Goal: Task Accomplishment & Management: Use online tool/utility

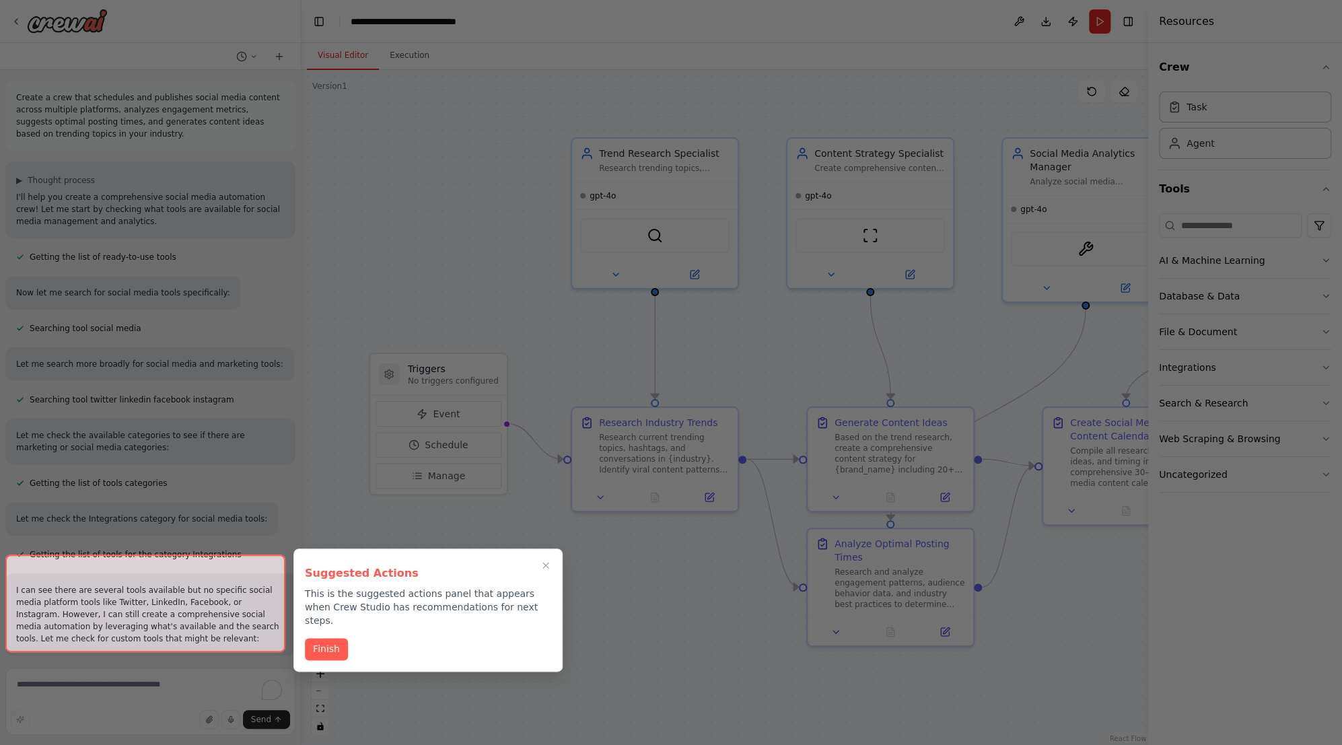
scroll to position [1652, 0]
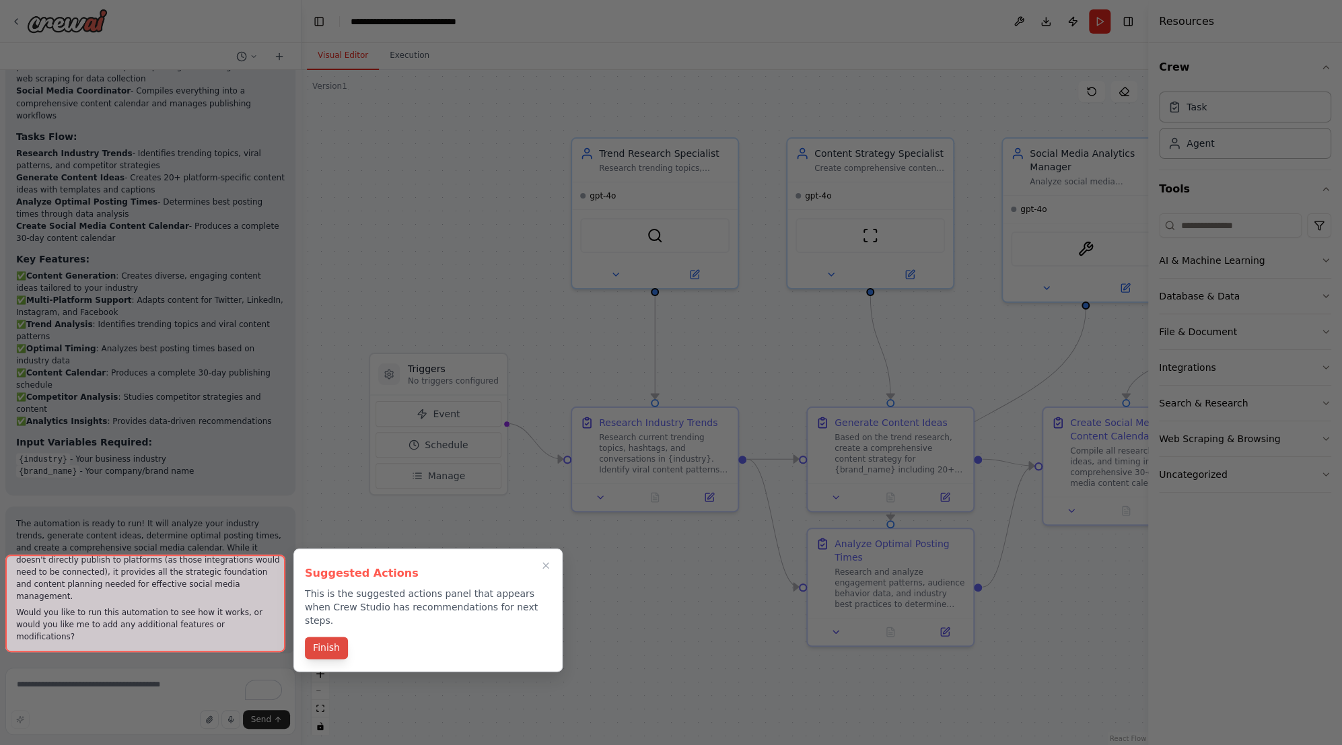
click at [331, 638] on button "Finish" at bounding box center [326, 648] width 43 height 22
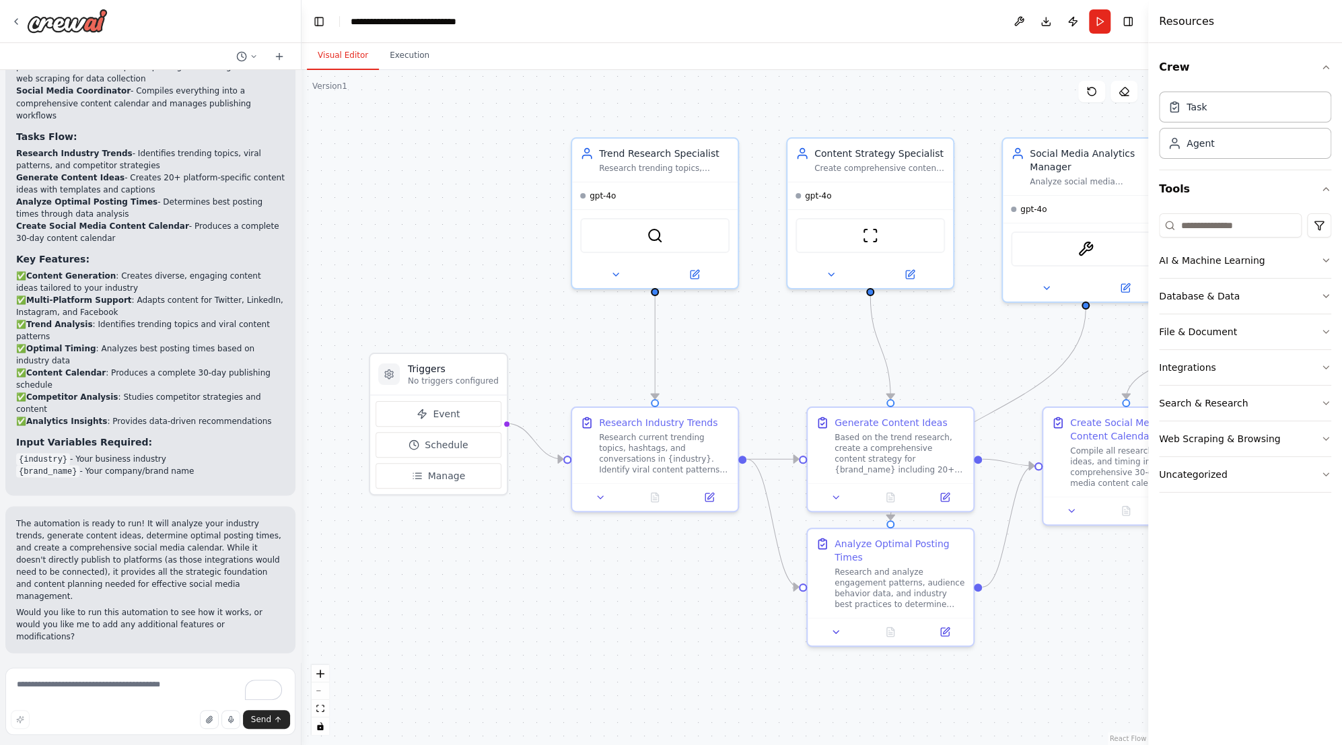
click at [173, 730] on button "Run Automation" at bounding box center [150, 741] width 269 height 22
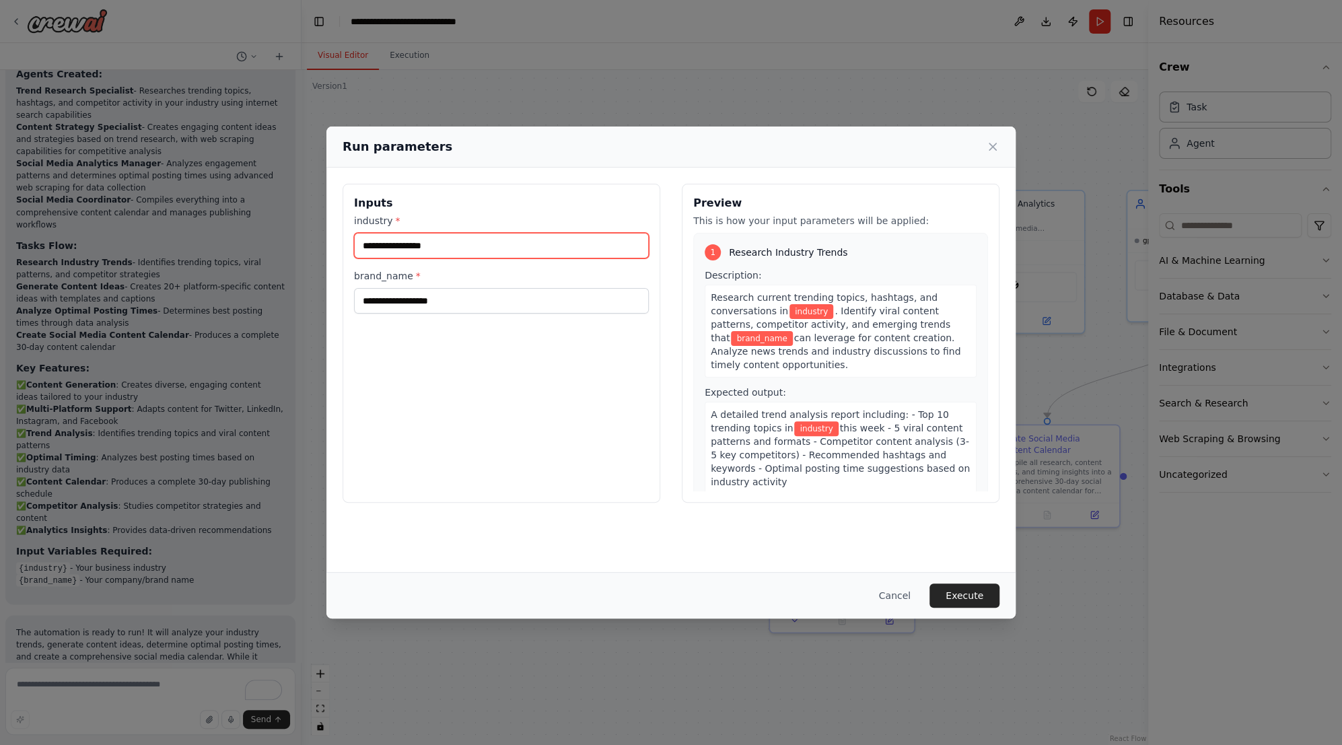
click at [429, 250] on input "industry *" at bounding box center [501, 246] width 295 height 26
type input "*"
click at [428, 247] on input "**********" at bounding box center [501, 246] width 295 height 26
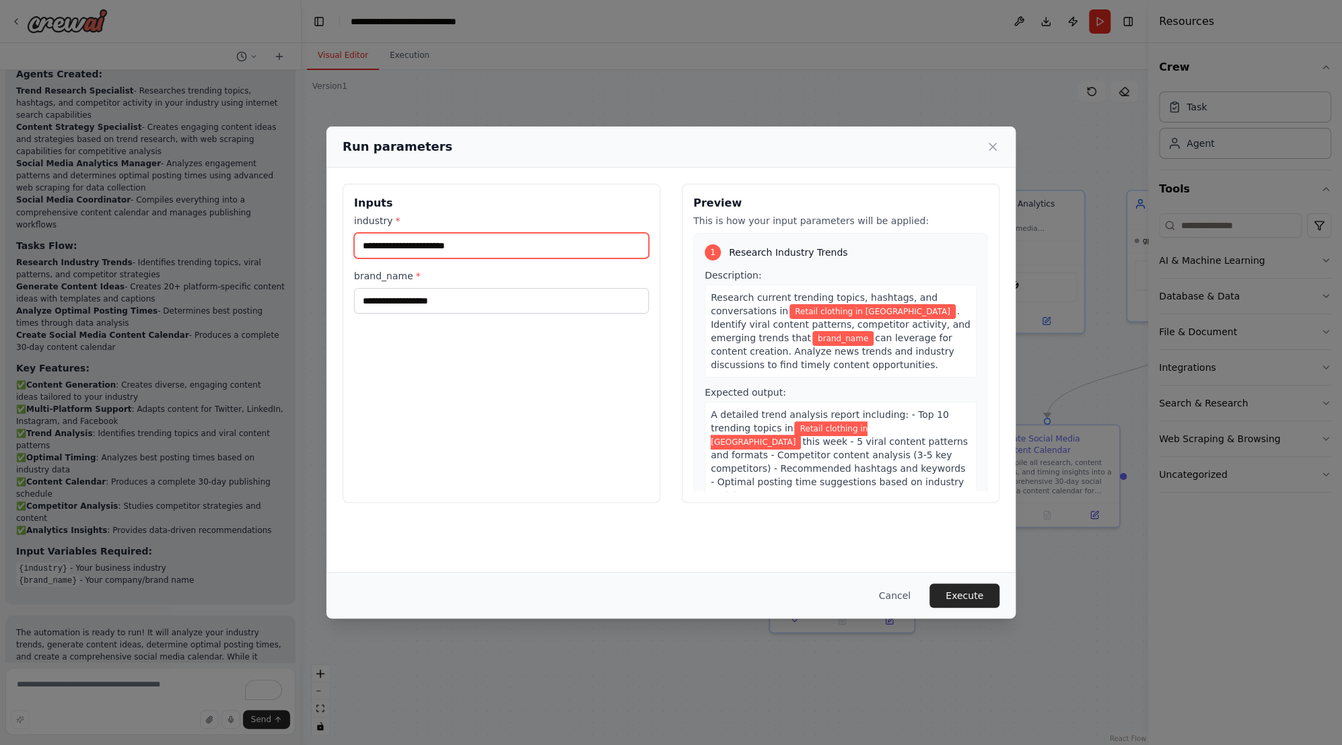
type input "**********"
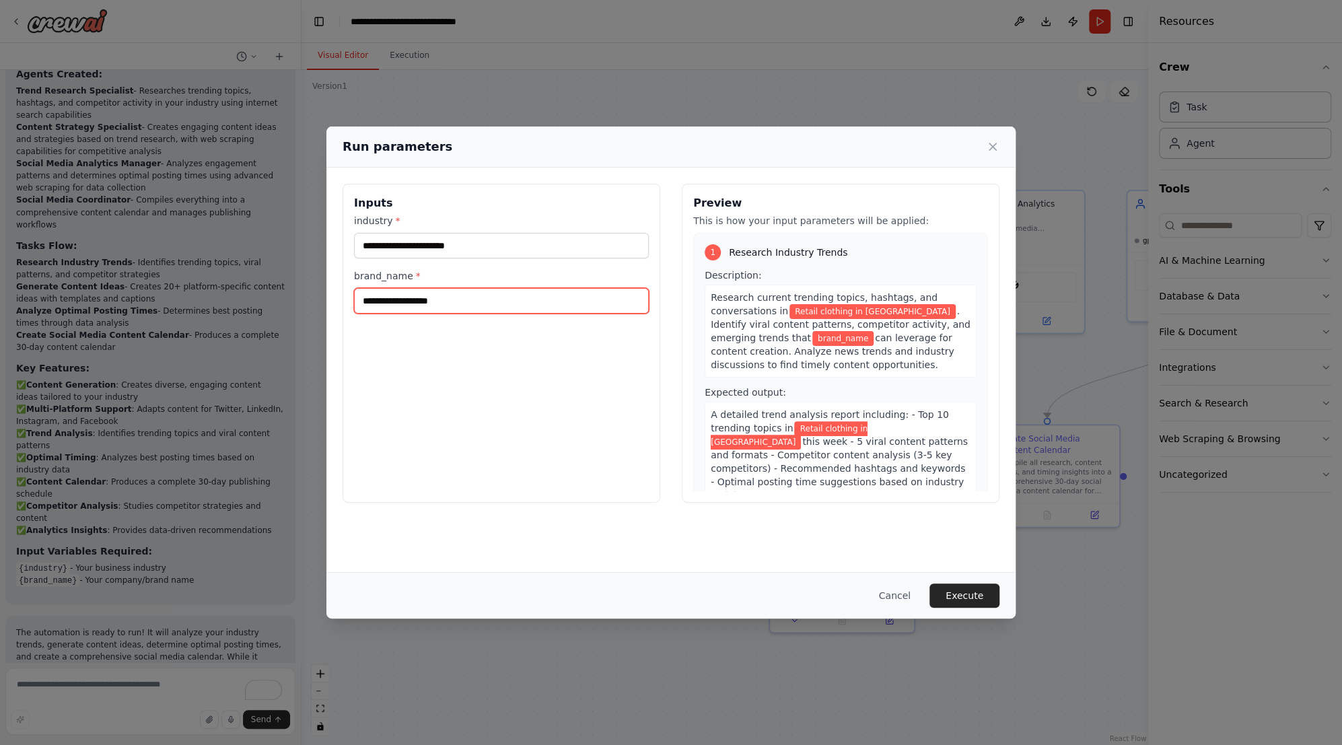
click at [457, 298] on input "brand_name *" at bounding box center [501, 301] width 295 height 26
type input "*****"
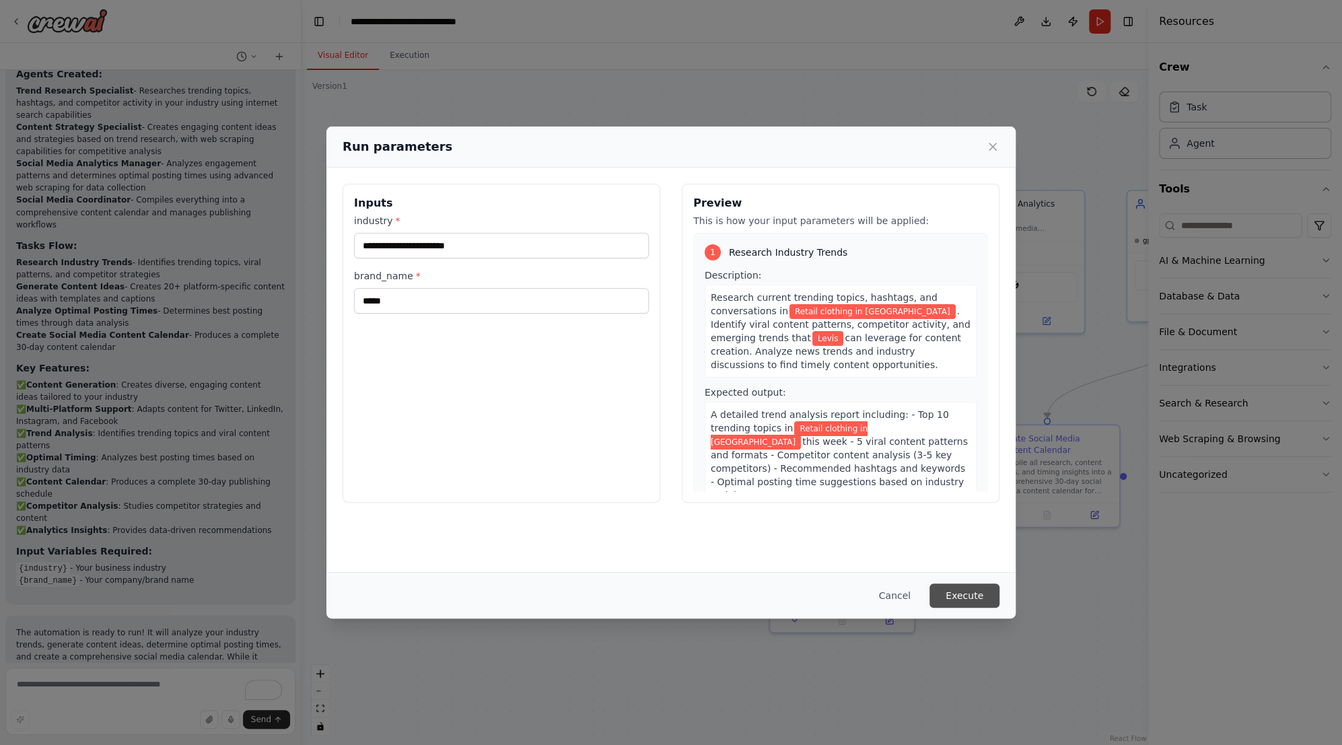
click at [973, 594] on button "Execute" at bounding box center [965, 596] width 70 height 24
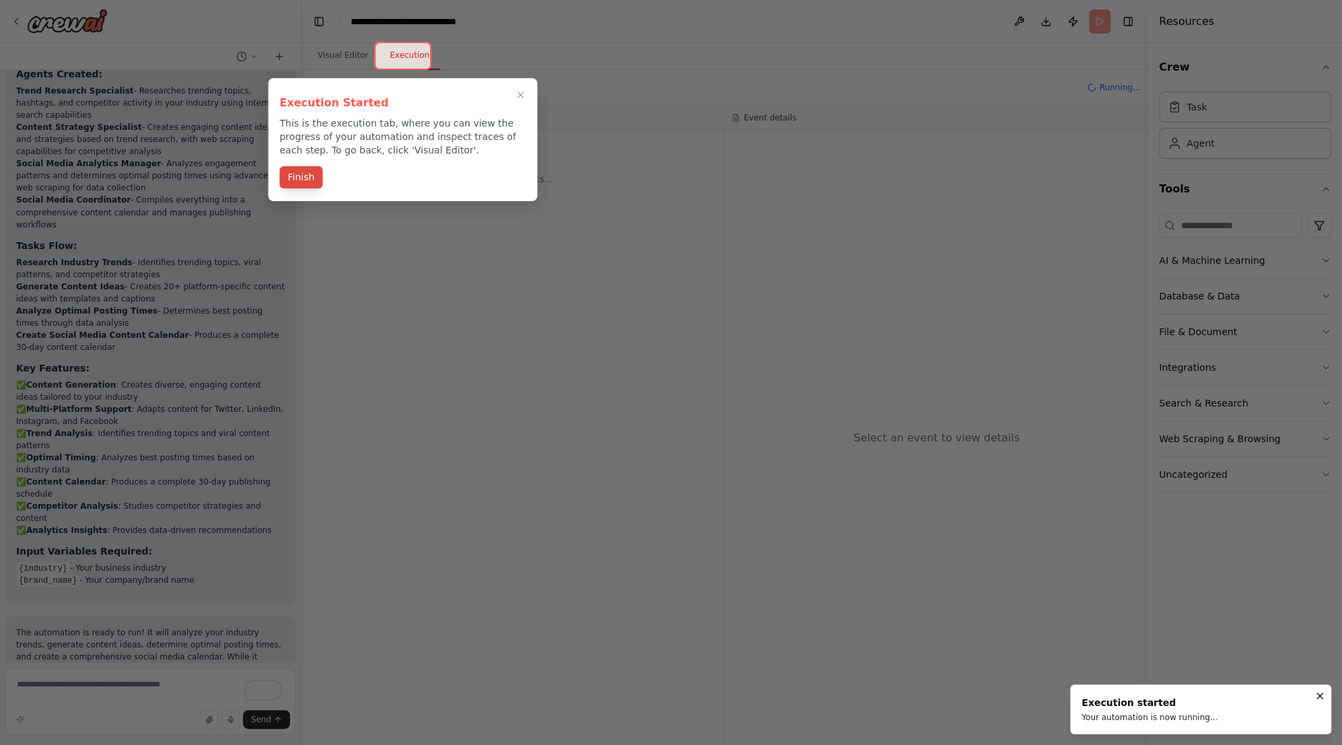
click at [291, 170] on button "Finish" at bounding box center [300, 177] width 43 height 22
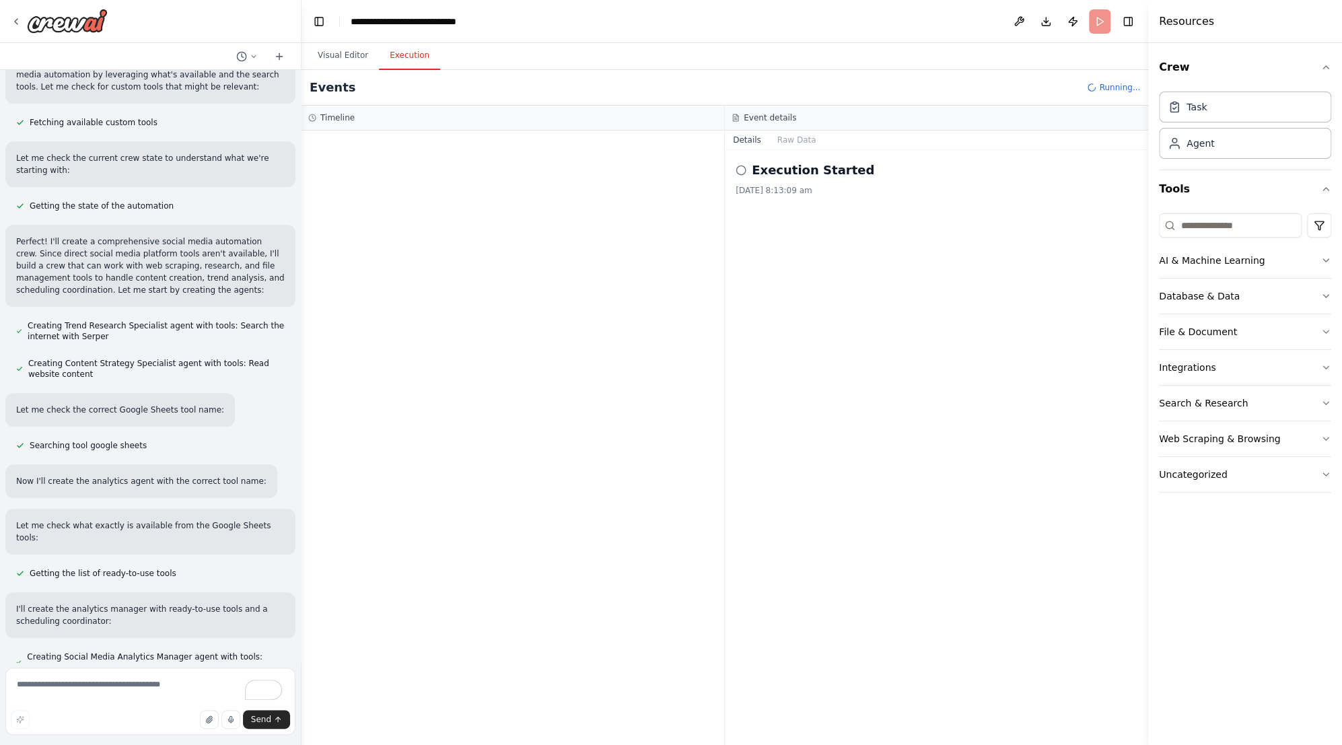
scroll to position [533, 0]
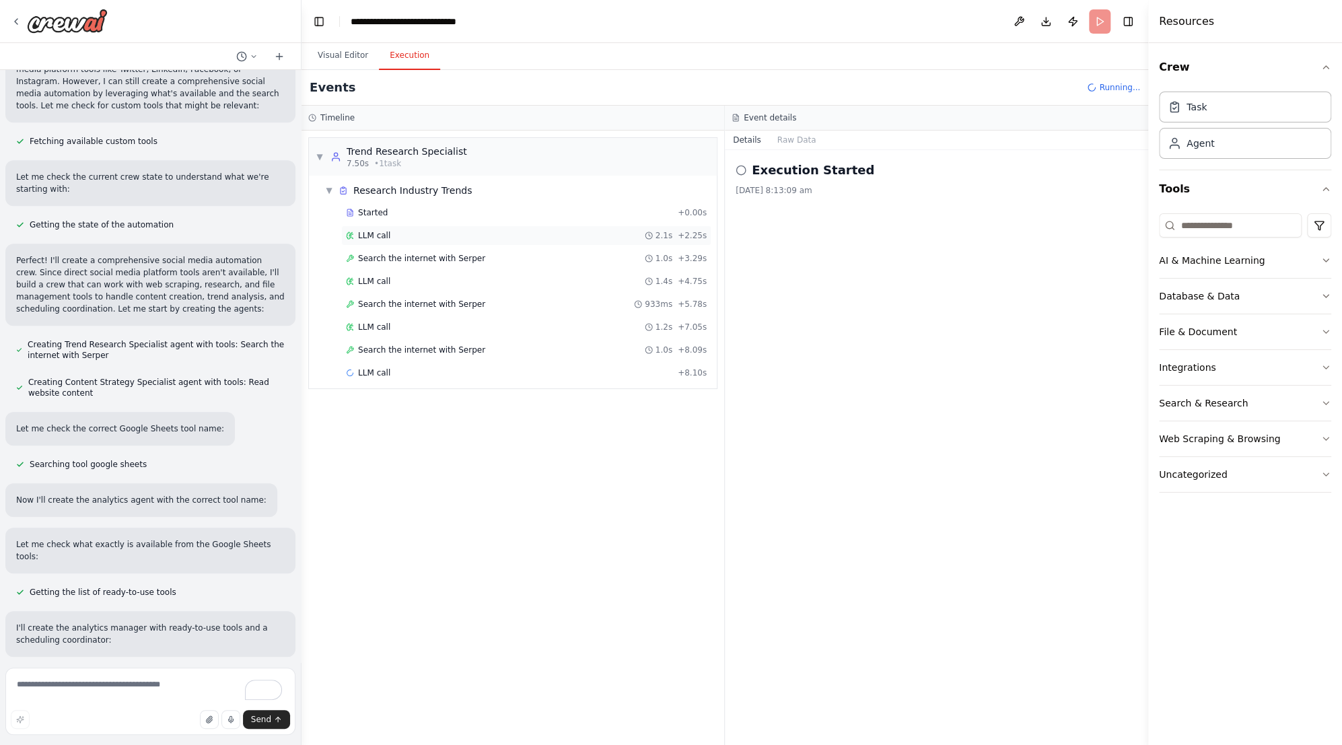
click at [421, 238] on div "LLM call 2.1s + 2.25s" at bounding box center [526, 235] width 361 height 11
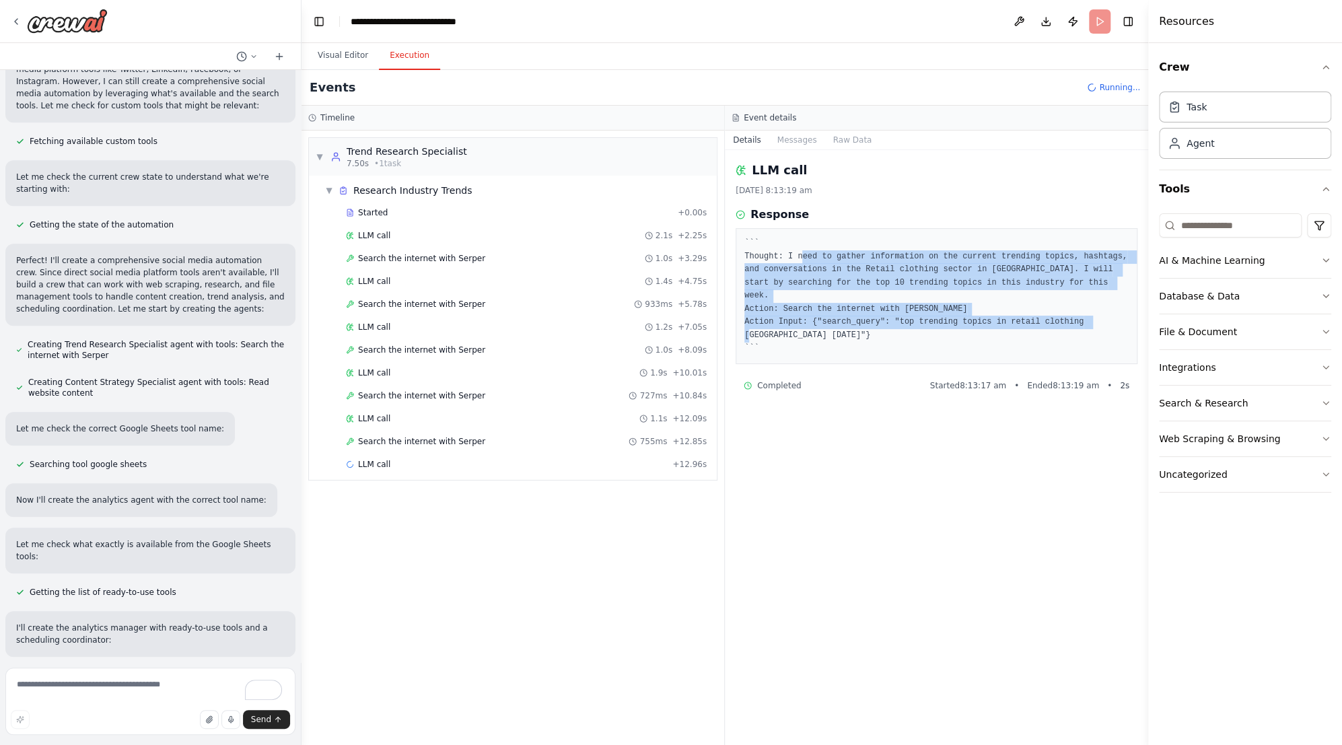
drag, startPoint x: 798, startPoint y: 252, endPoint x: 903, endPoint y: 326, distance: 128.0
click at [903, 326] on pre "``` Thought: I need to gather information on the current trending topics, hasht…" at bounding box center [937, 296] width 384 height 118
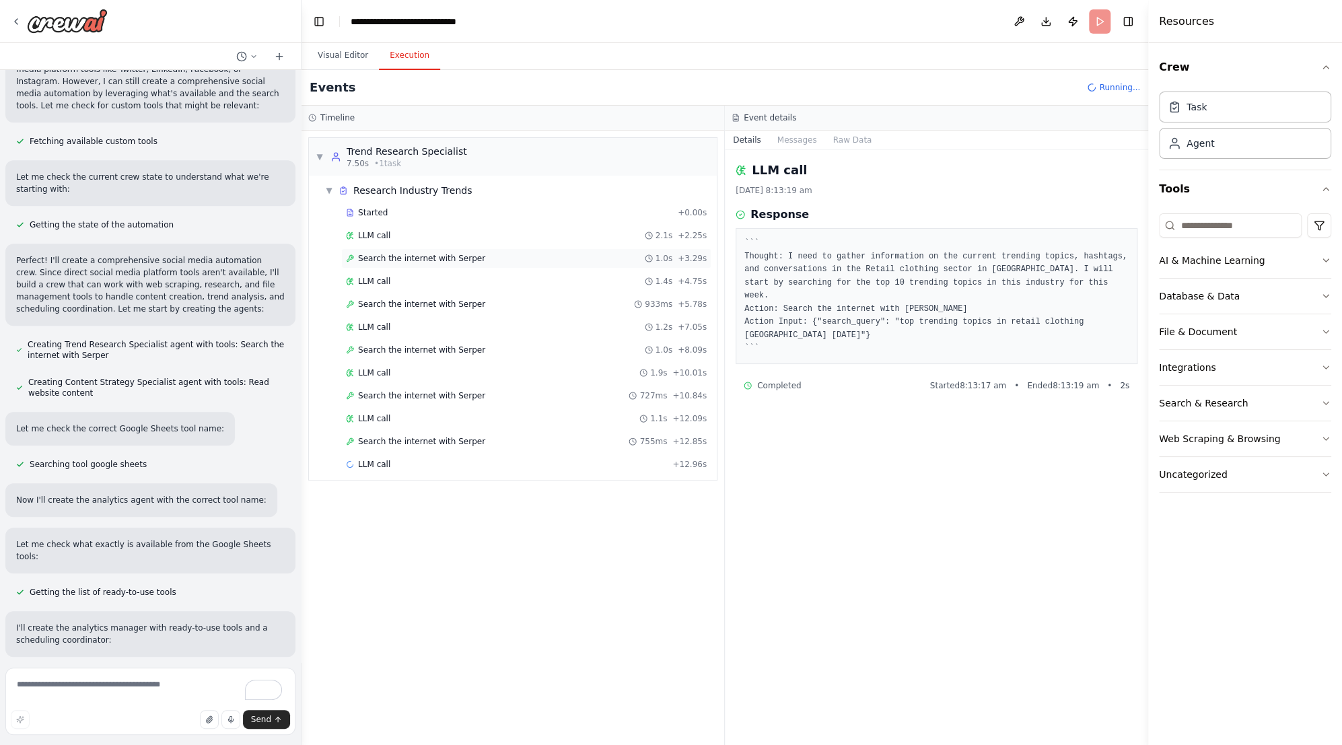
click at [405, 262] on span "Search the internet with Serper" at bounding box center [421, 258] width 127 height 11
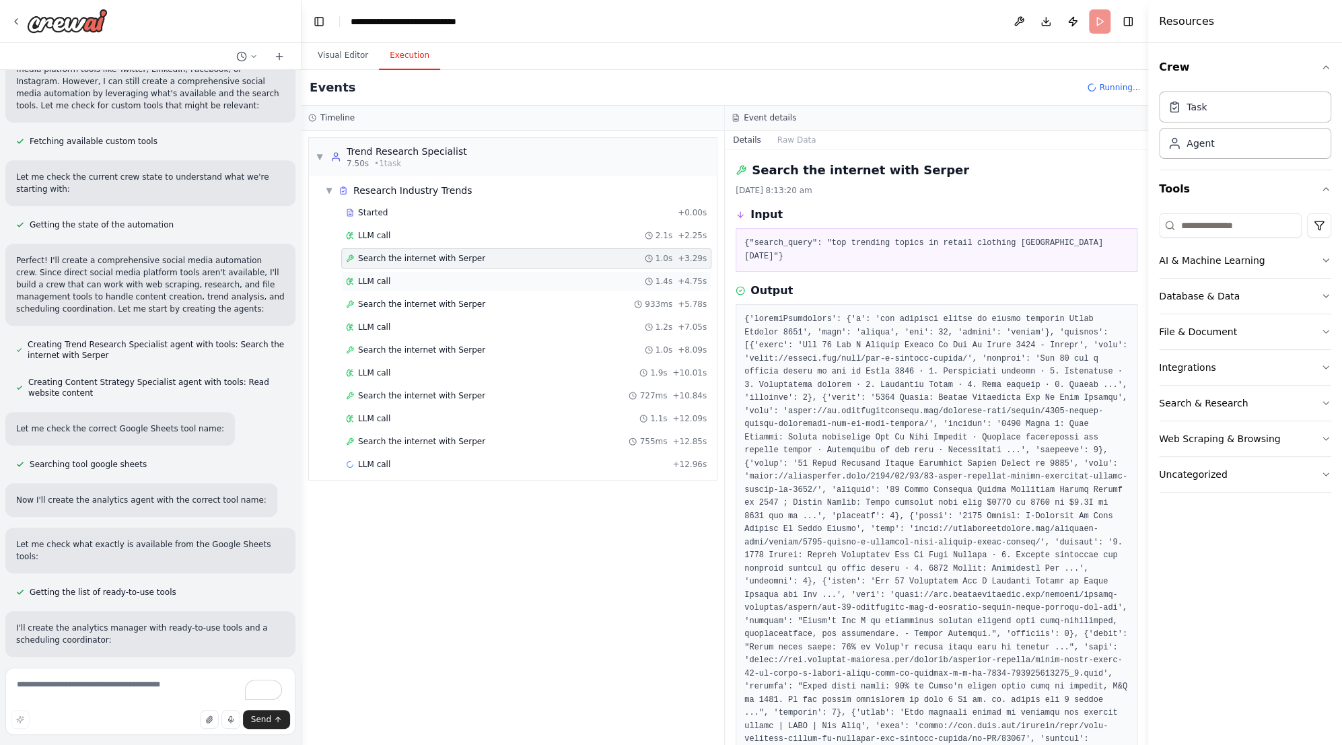
click at [388, 279] on div "LLM call 1.4s + 4.75s" at bounding box center [526, 281] width 361 height 11
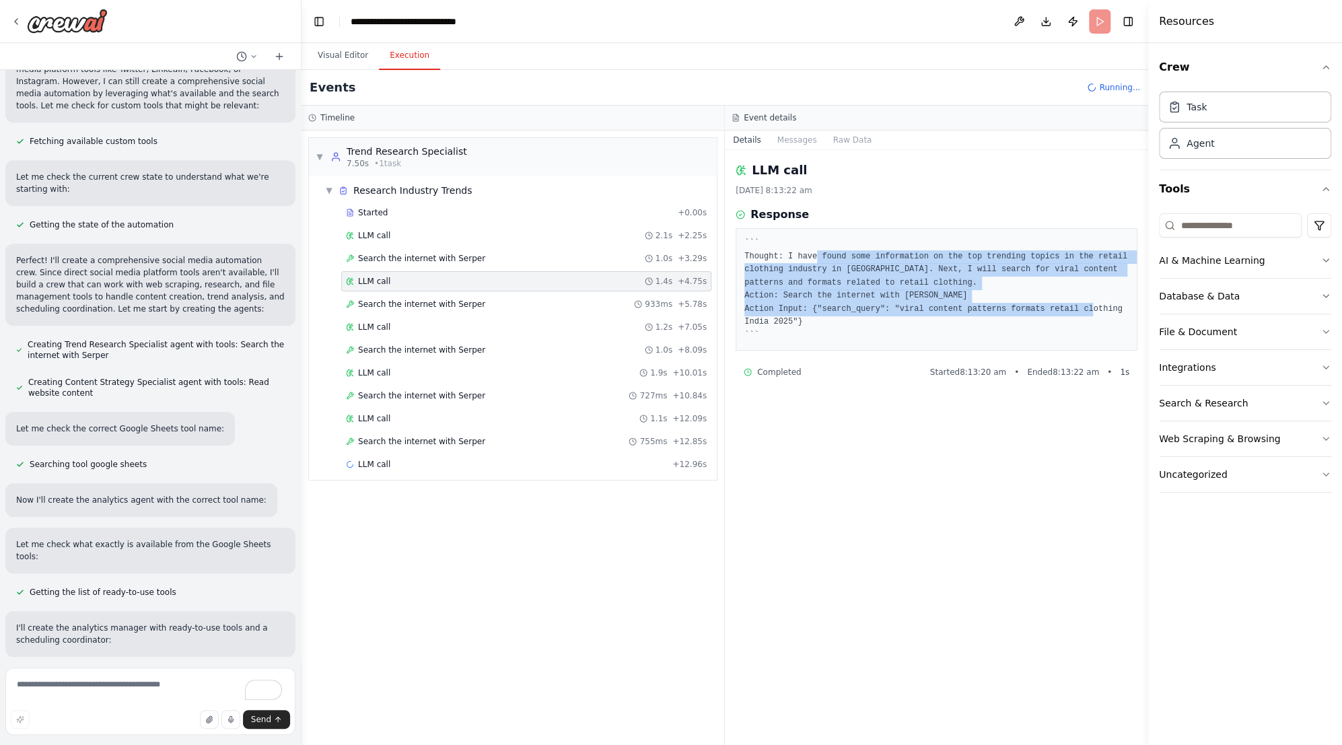
drag, startPoint x: 812, startPoint y: 253, endPoint x: 919, endPoint y: 322, distance: 127.5
click at [919, 322] on pre "``` Thought: I have found some information on the top trending topics in the re…" at bounding box center [937, 289] width 384 height 105
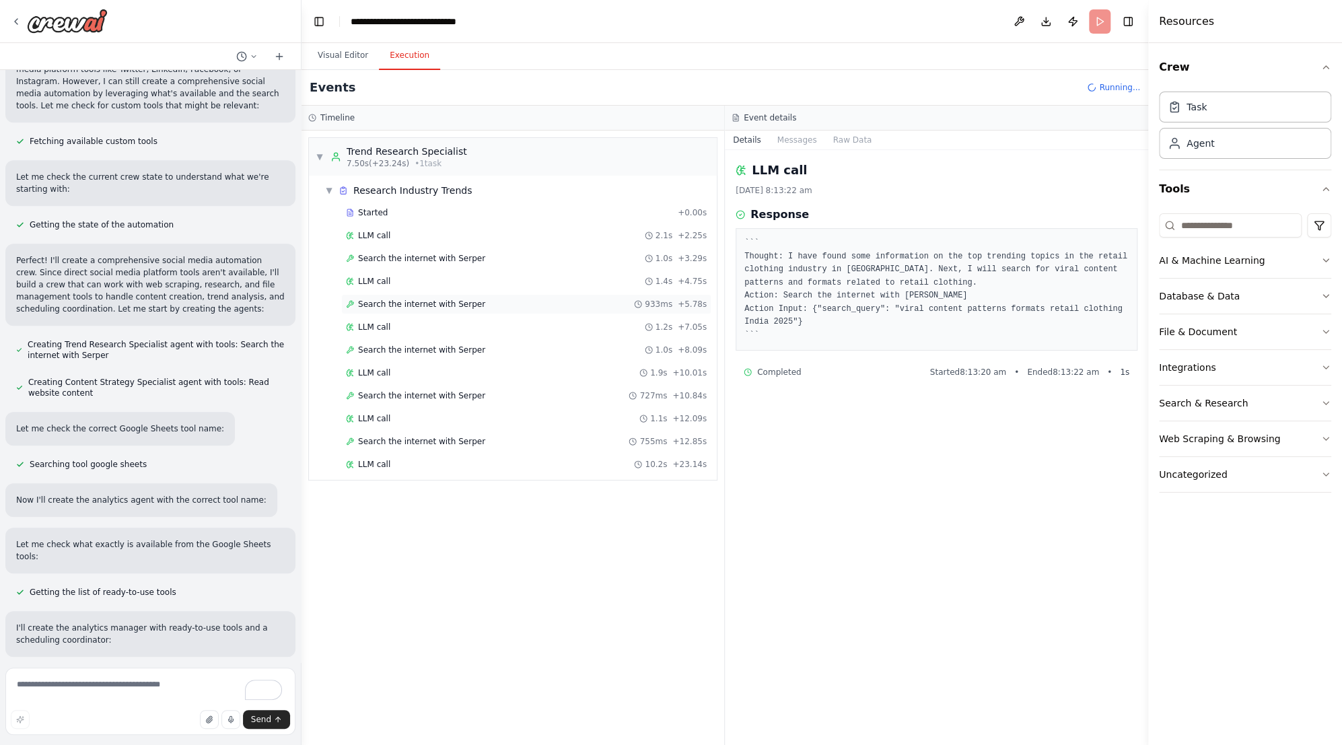
click at [461, 303] on span "Search the internet with Serper" at bounding box center [421, 304] width 127 height 11
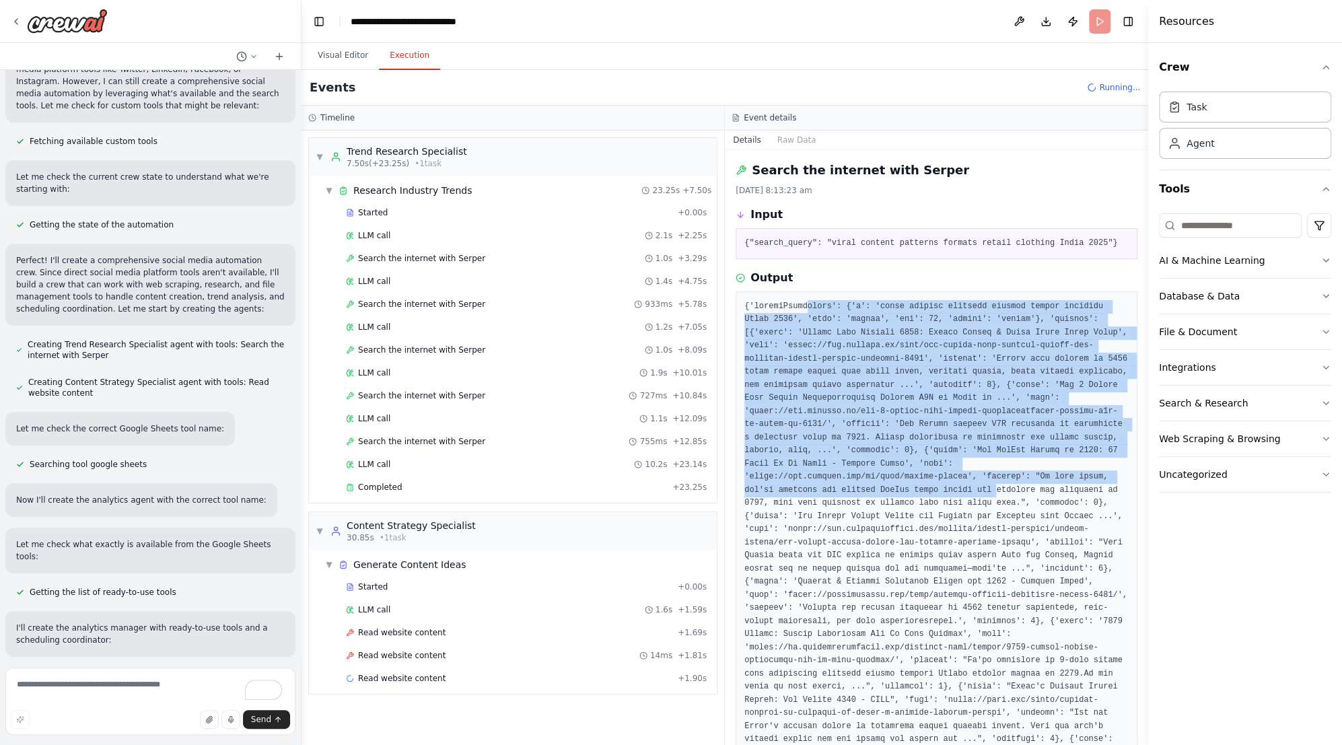
drag, startPoint x: 802, startPoint y: 304, endPoint x: 942, endPoint y: 479, distance: 223.7
click at [942, 479] on pre at bounding box center [937, 753] width 384 height 906
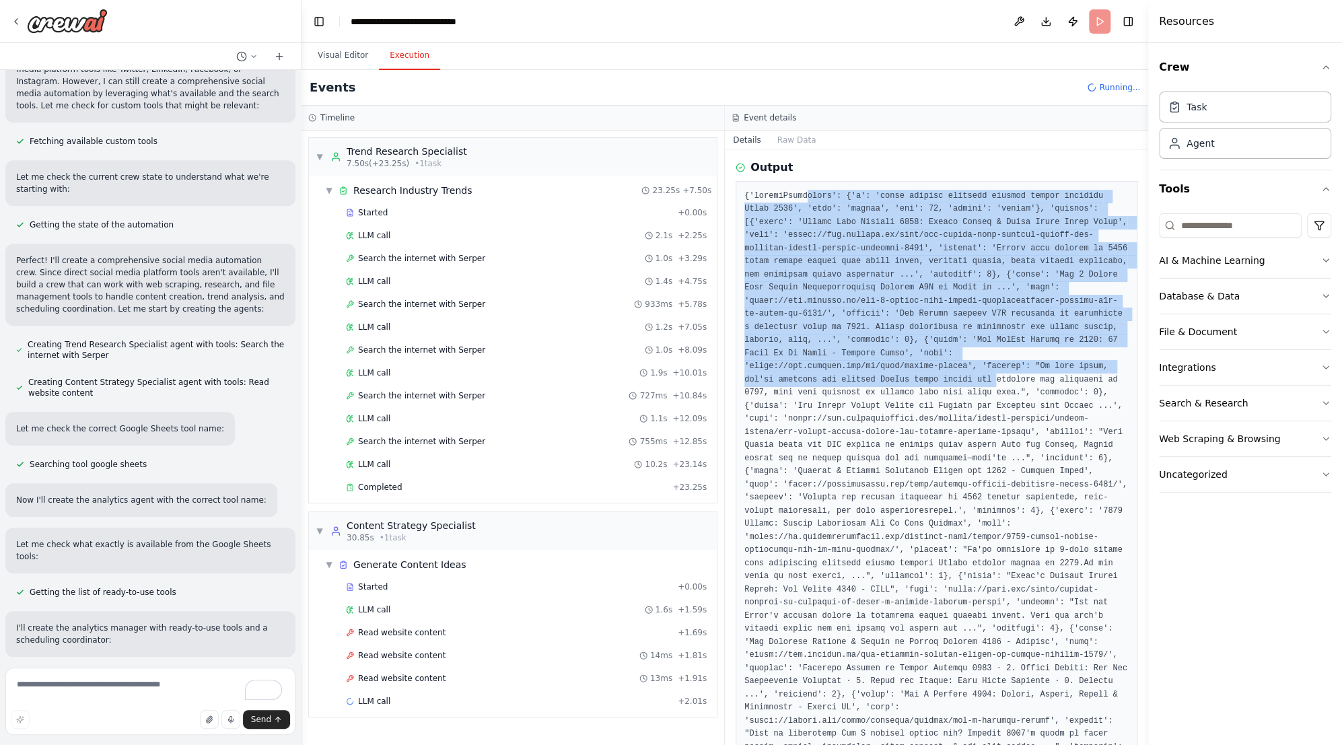
scroll to position [135, 0]
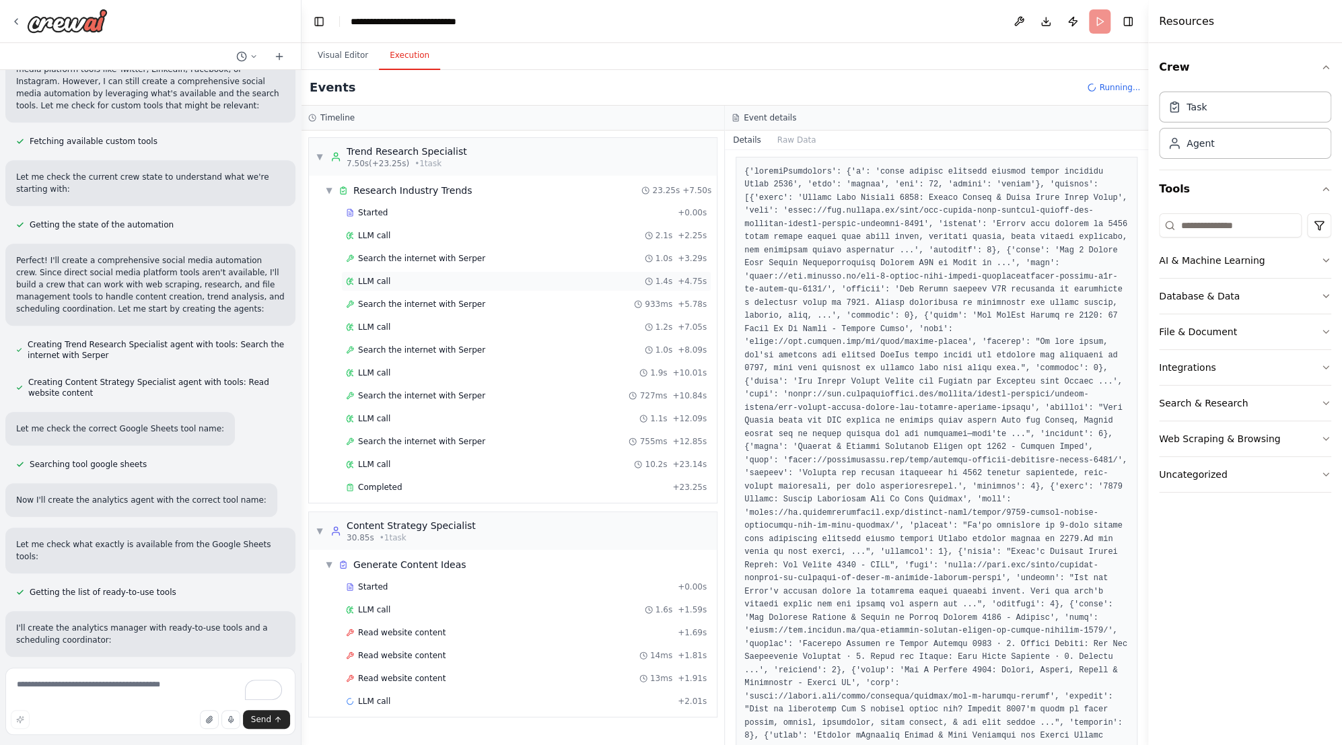
click at [423, 283] on div "LLM call 1.4s + 4.75s" at bounding box center [526, 281] width 361 height 11
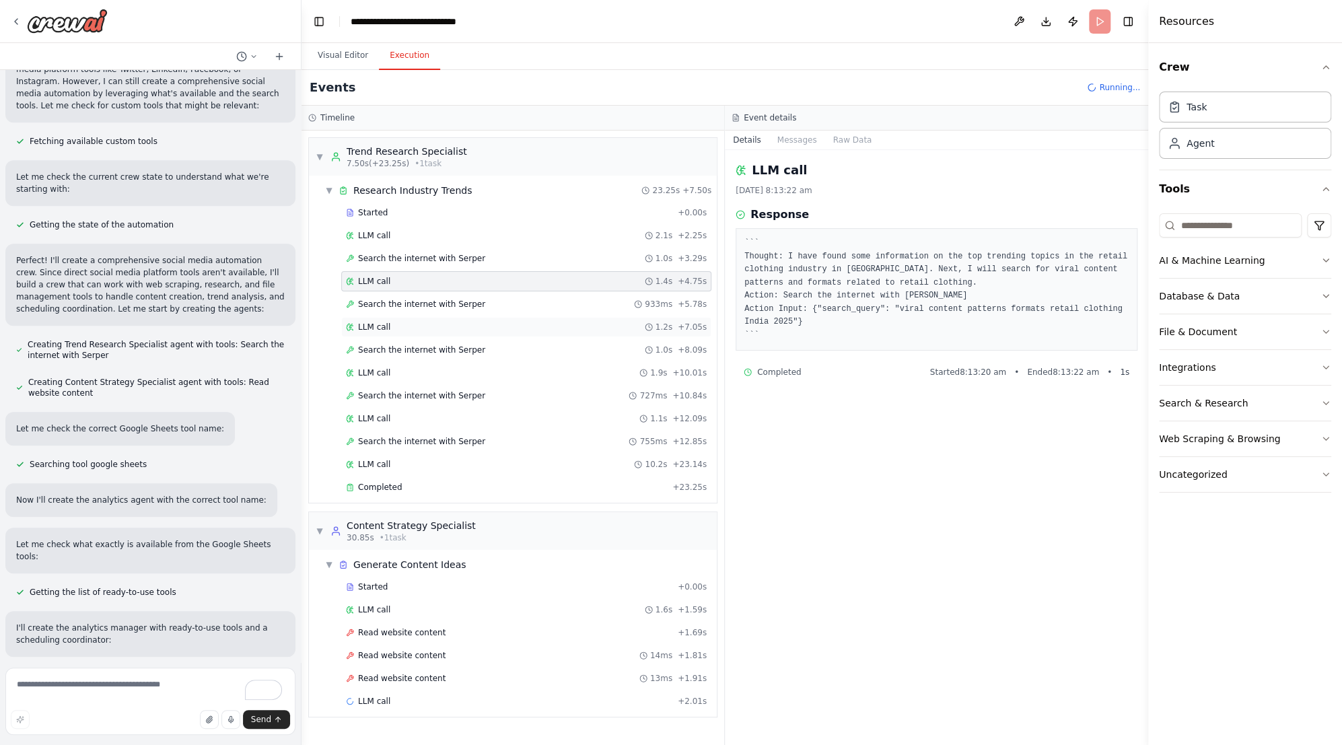
click at [418, 318] on div "LLM call 1.2s + 7.05s" at bounding box center [526, 327] width 370 height 20
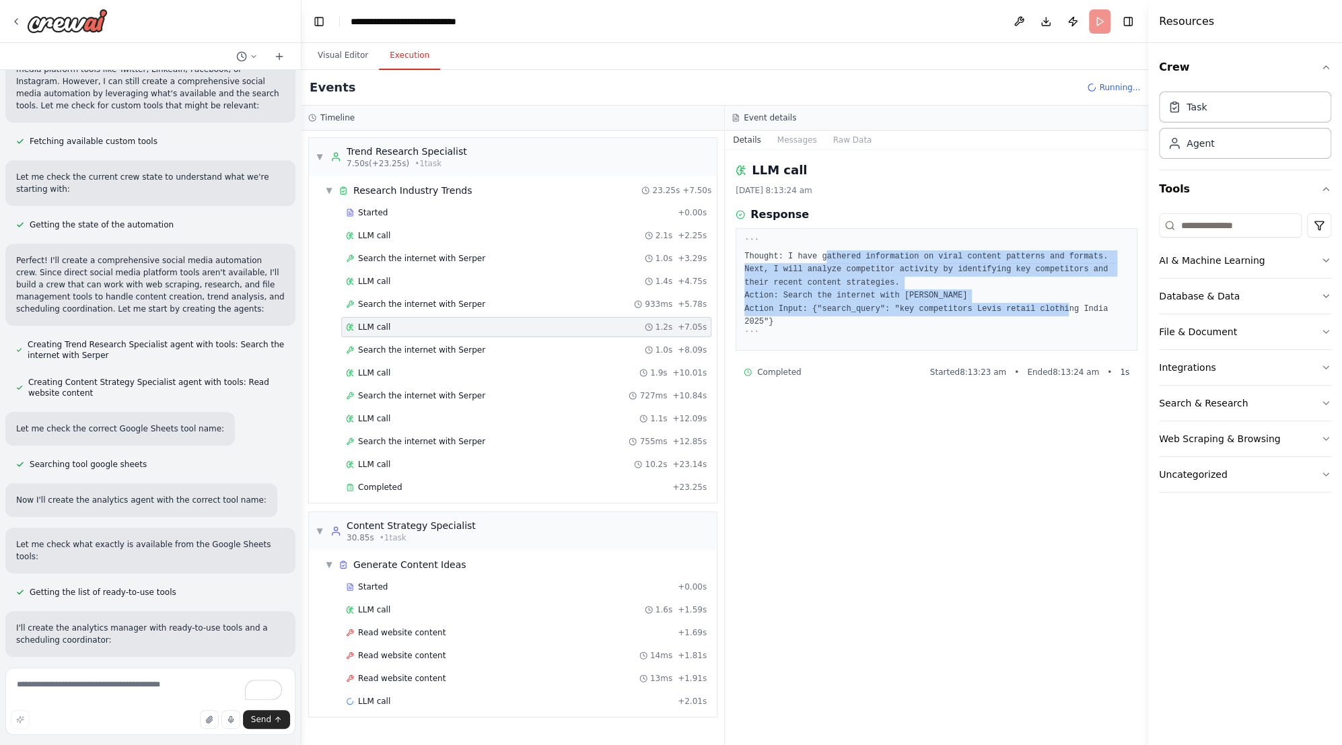
drag, startPoint x: 819, startPoint y: 250, endPoint x: 1074, endPoint y: 315, distance: 263.2
click at [1074, 315] on pre "``` Thought: I have gathered information on viral content patterns and formats.…" at bounding box center [937, 289] width 384 height 105
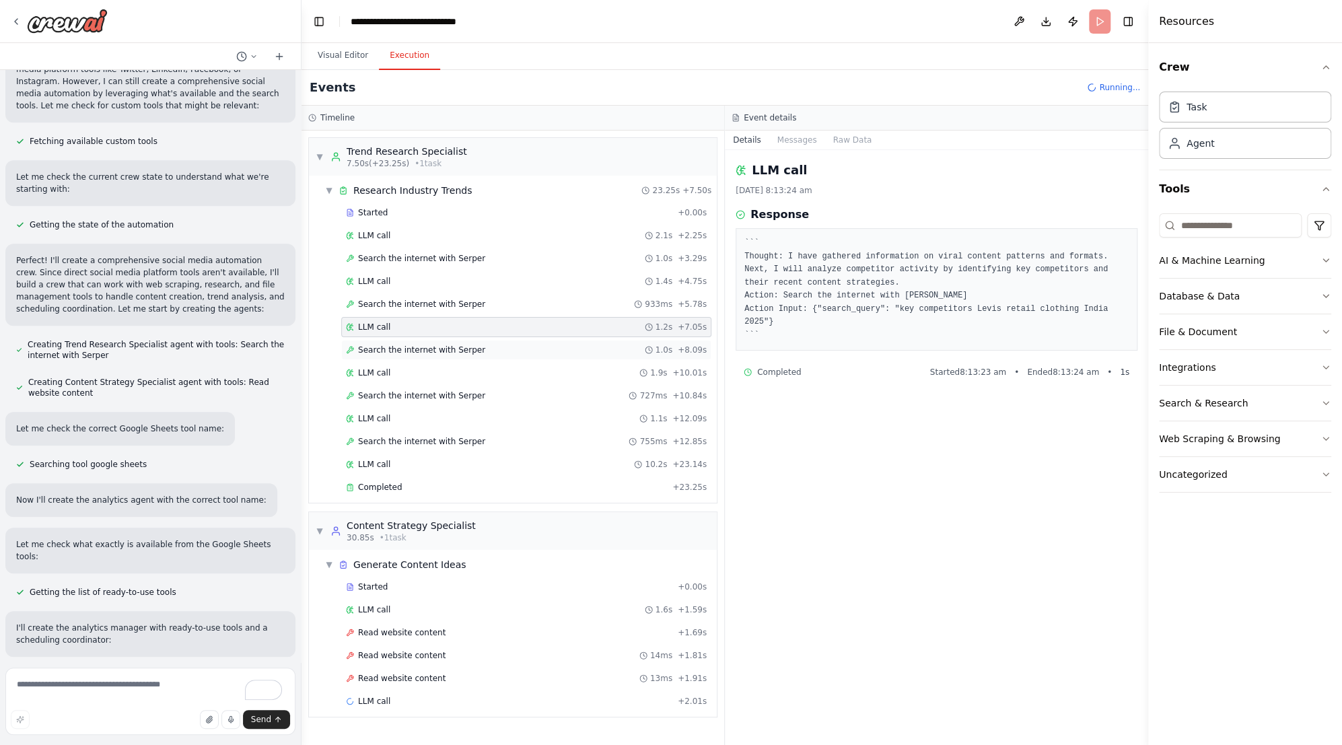
click at [395, 351] on span "Search the internet with Serper" at bounding box center [421, 350] width 127 height 11
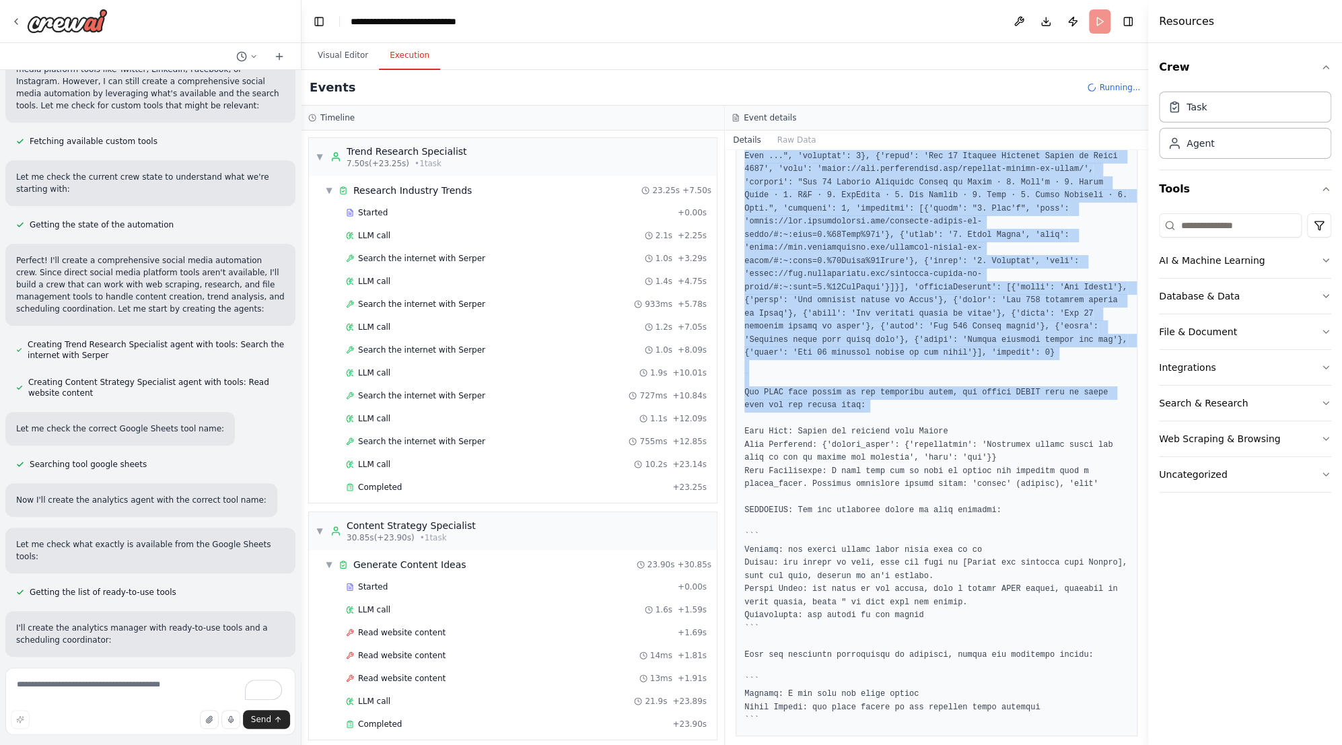
scroll to position [650, 0]
drag, startPoint x: 788, startPoint y: 307, endPoint x: 959, endPoint y: 377, distance: 184.8
click at [959, 377] on pre at bounding box center [937, 195] width 384 height 1064
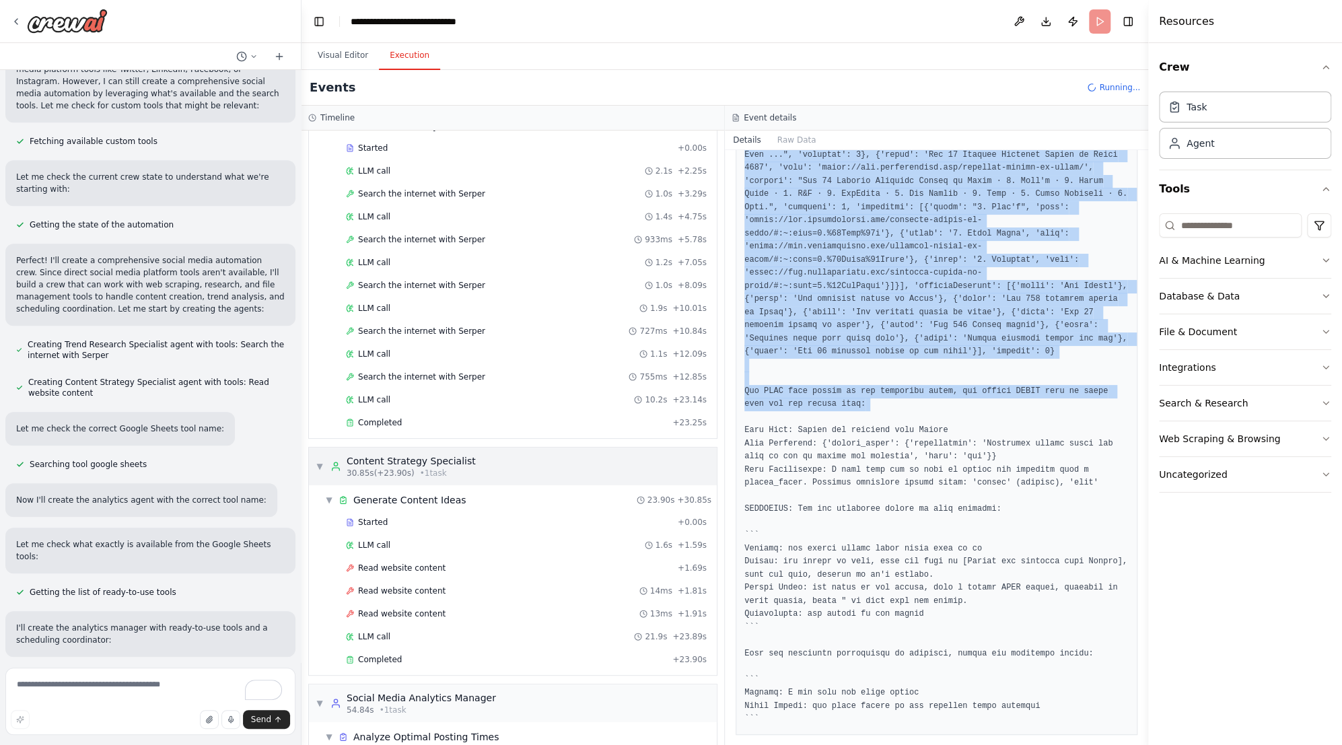
scroll to position [148, 0]
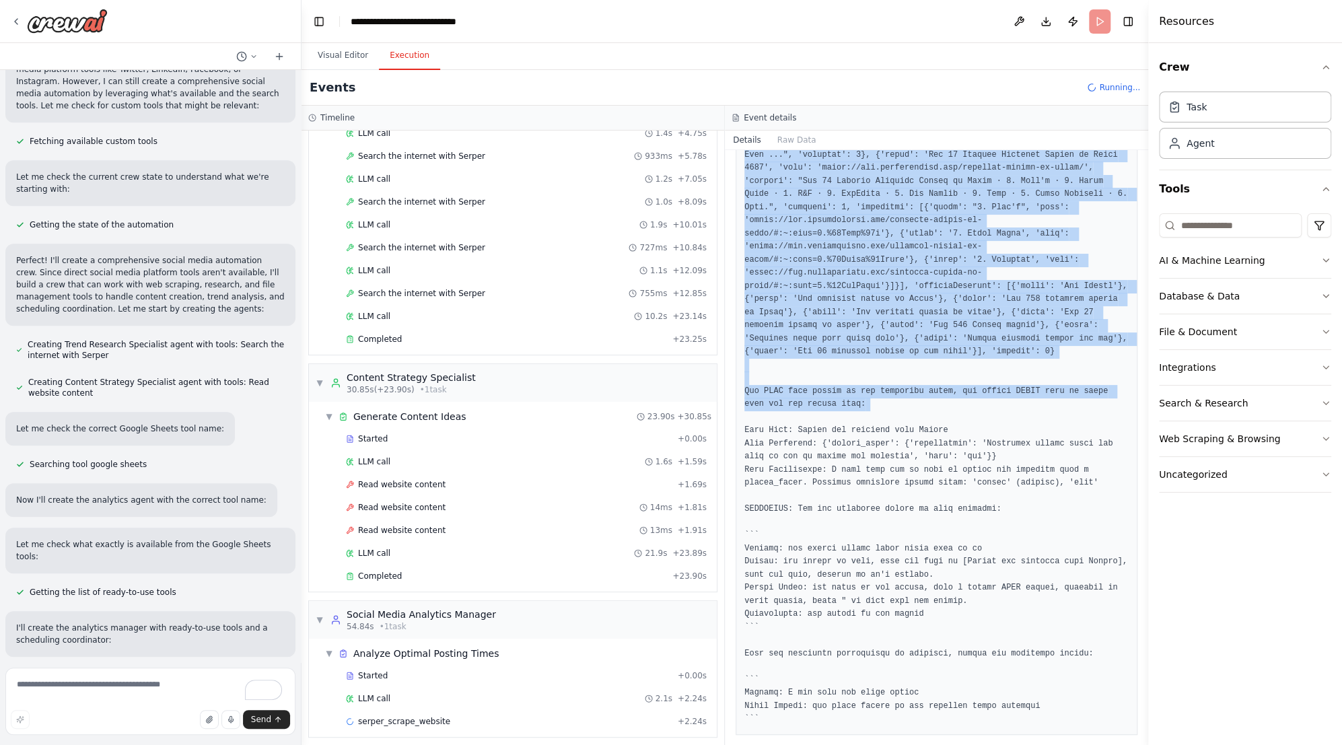
click at [881, 269] on pre at bounding box center [937, 195] width 384 height 1064
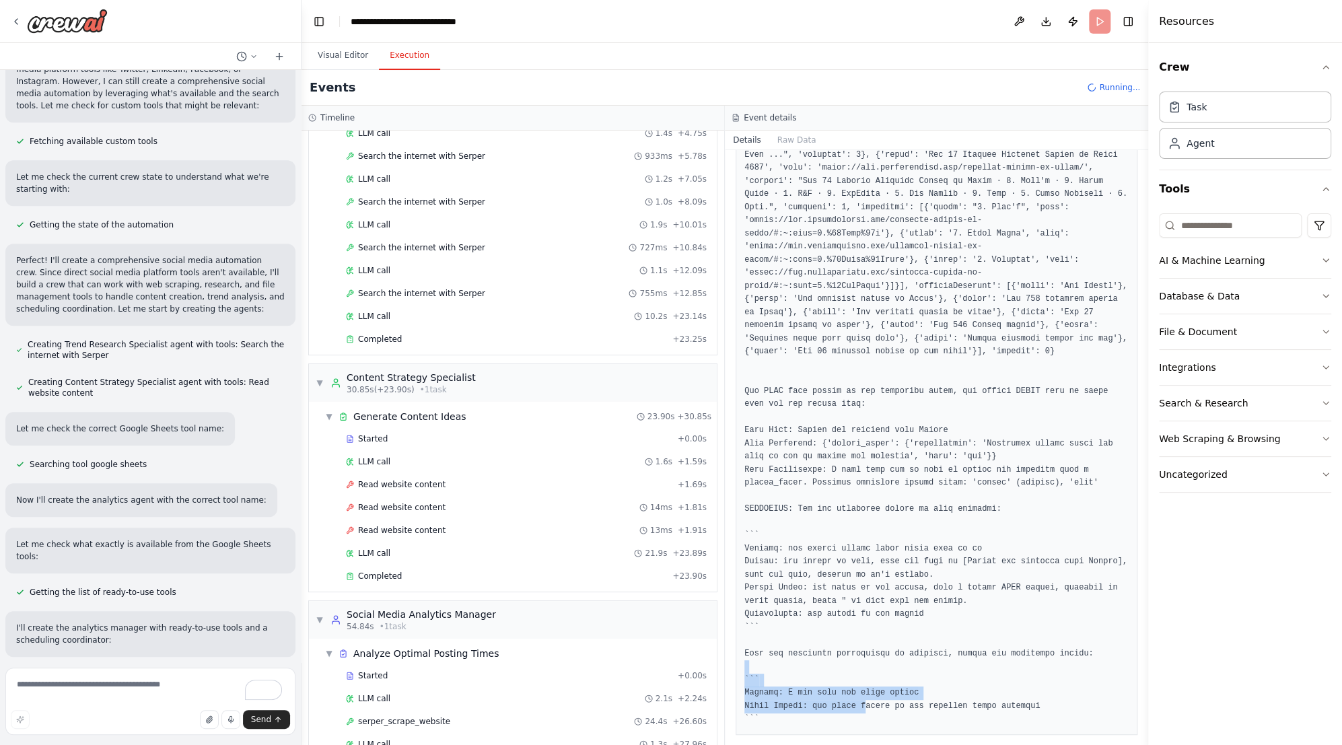
drag, startPoint x: 857, startPoint y: 665, endPoint x: 842, endPoint y: 631, distance: 36.8
click at [842, 631] on pre at bounding box center [937, 195] width 384 height 1064
drag, startPoint x: 842, startPoint y: 631, endPoint x: 791, endPoint y: 614, distance: 54.1
click at [791, 614] on pre at bounding box center [937, 195] width 384 height 1064
drag, startPoint x: 791, startPoint y: 614, endPoint x: 746, endPoint y: 612, distance: 45.1
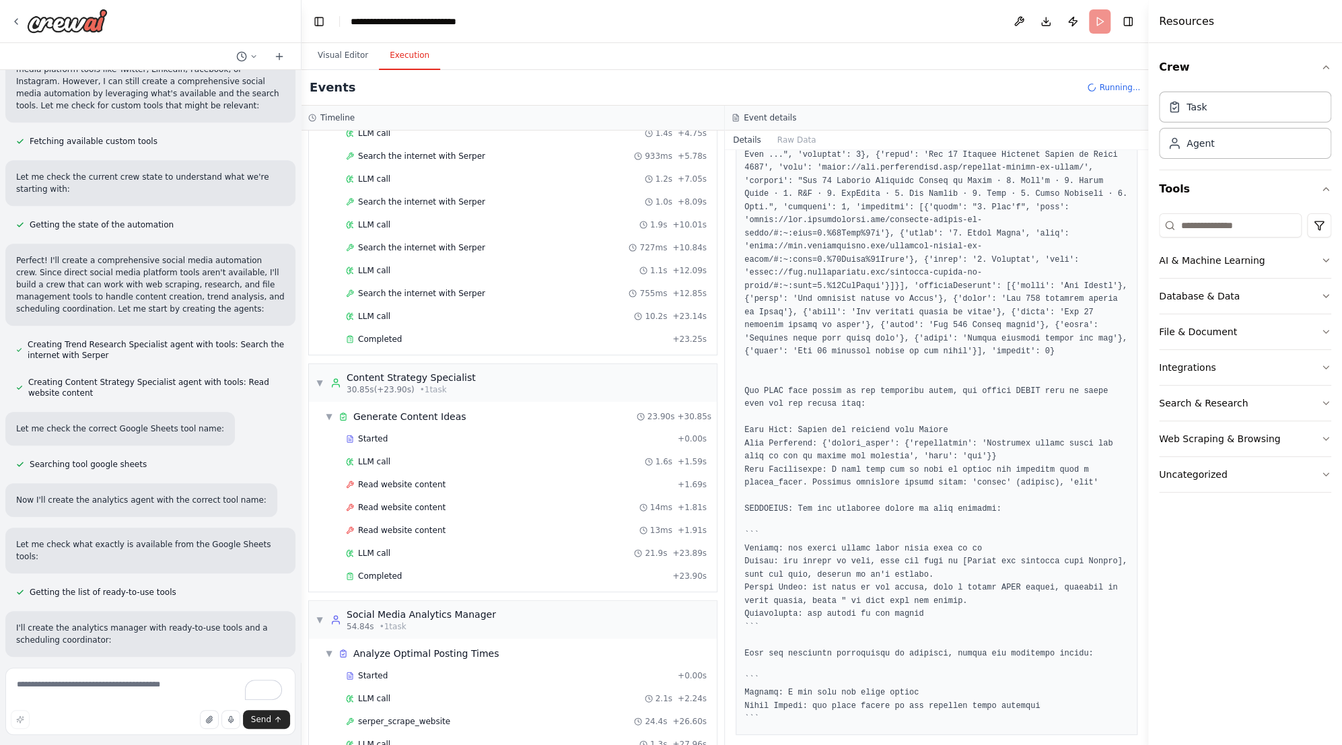
click at [746, 612] on pre at bounding box center [937, 195] width 384 height 1064
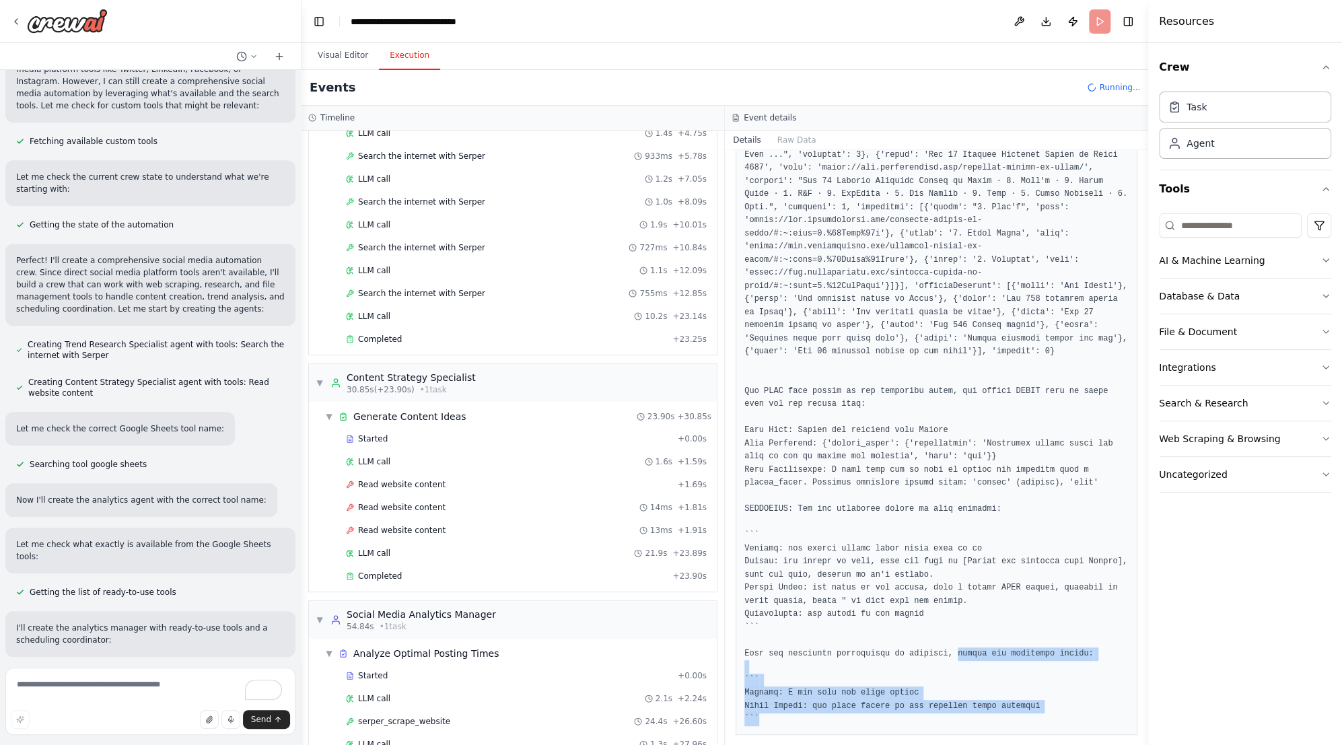
drag, startPoint x: 940, startPoint y: 615, endPoint x: 1008, endPoint y: 674, distance: 90.2
click at [1008, 674] on pre at bounding box center [937, 195] width 384 height 1064
click at [786, 635] on pre at bounding box center [937, 195] width 384 height 1064
drag, startPoint x: 759, startPoint y: 679, endPoint x: 739, endPoint y: 614, distance: 67.7
click at [739, 614] on div at bounding box center [937, 194] width 402 height 1081
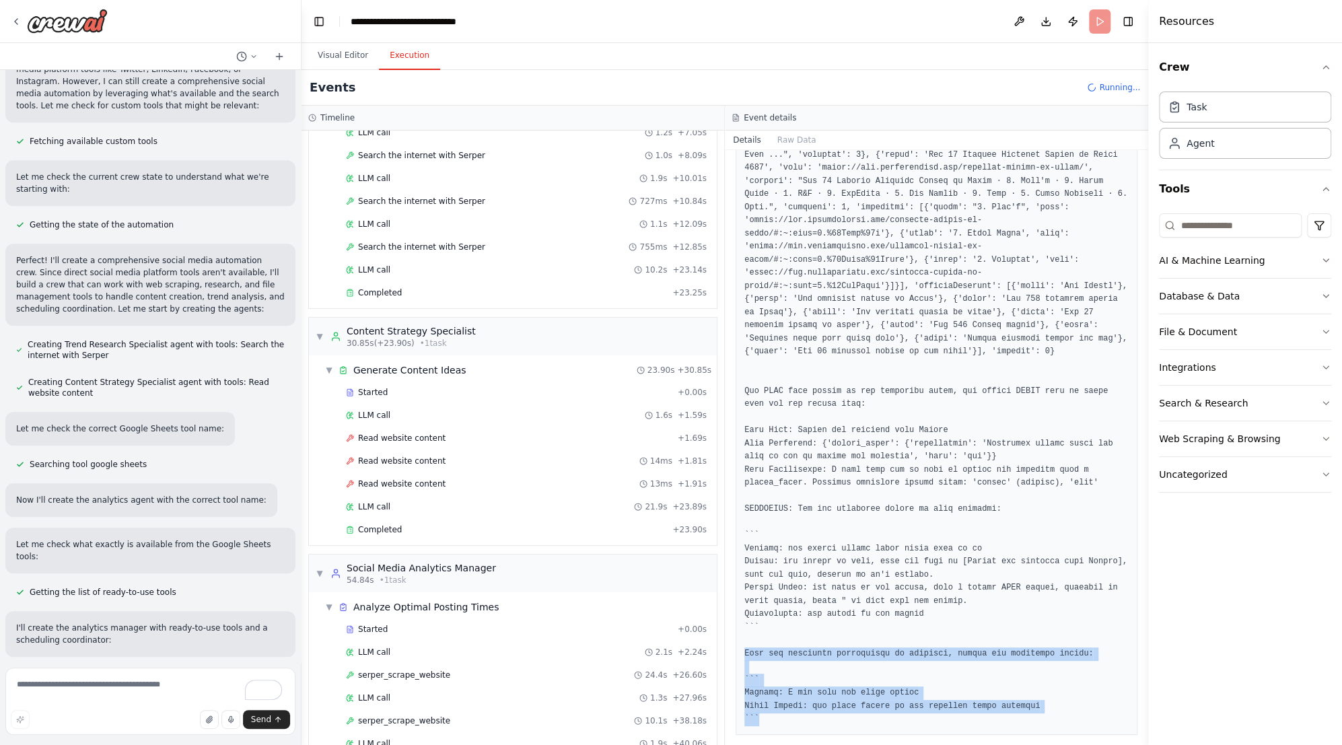
scroll to position [194, 0]
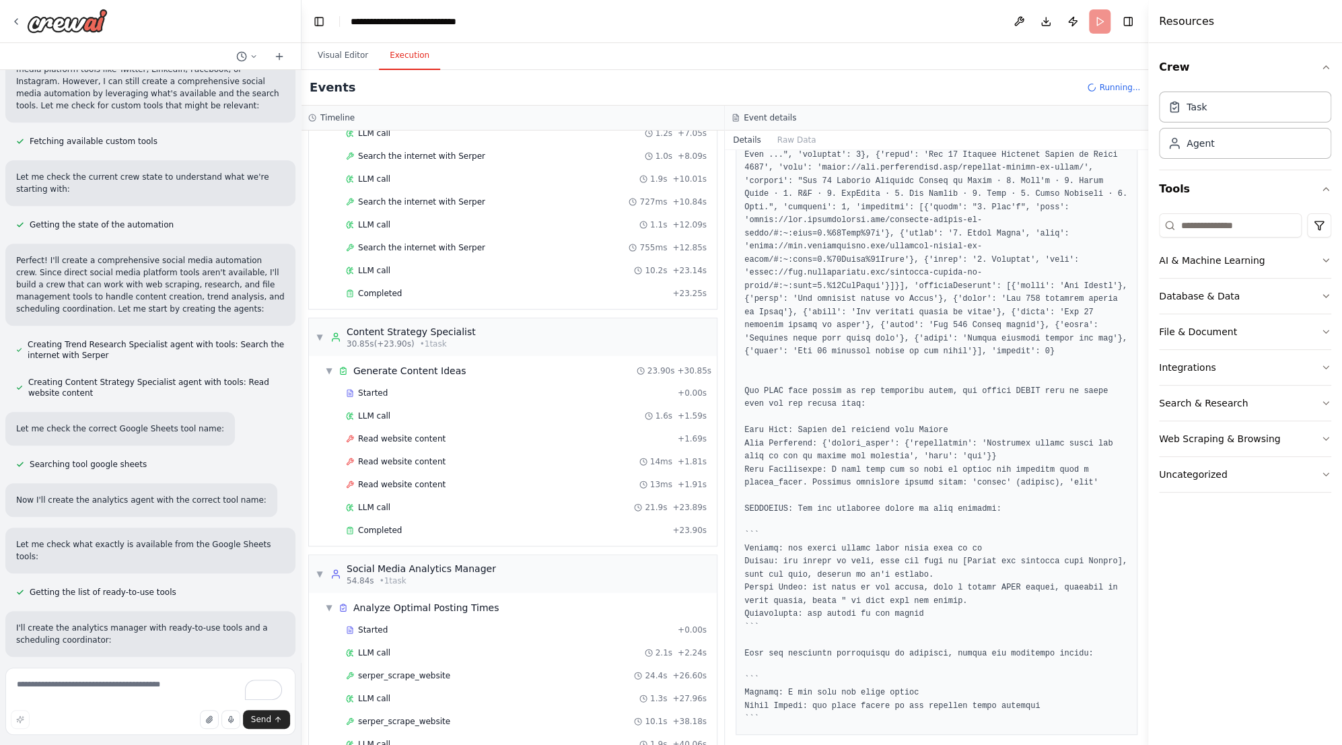
click at [903, 401] on pre at bounding box center [937, 195] width 384 height 1064
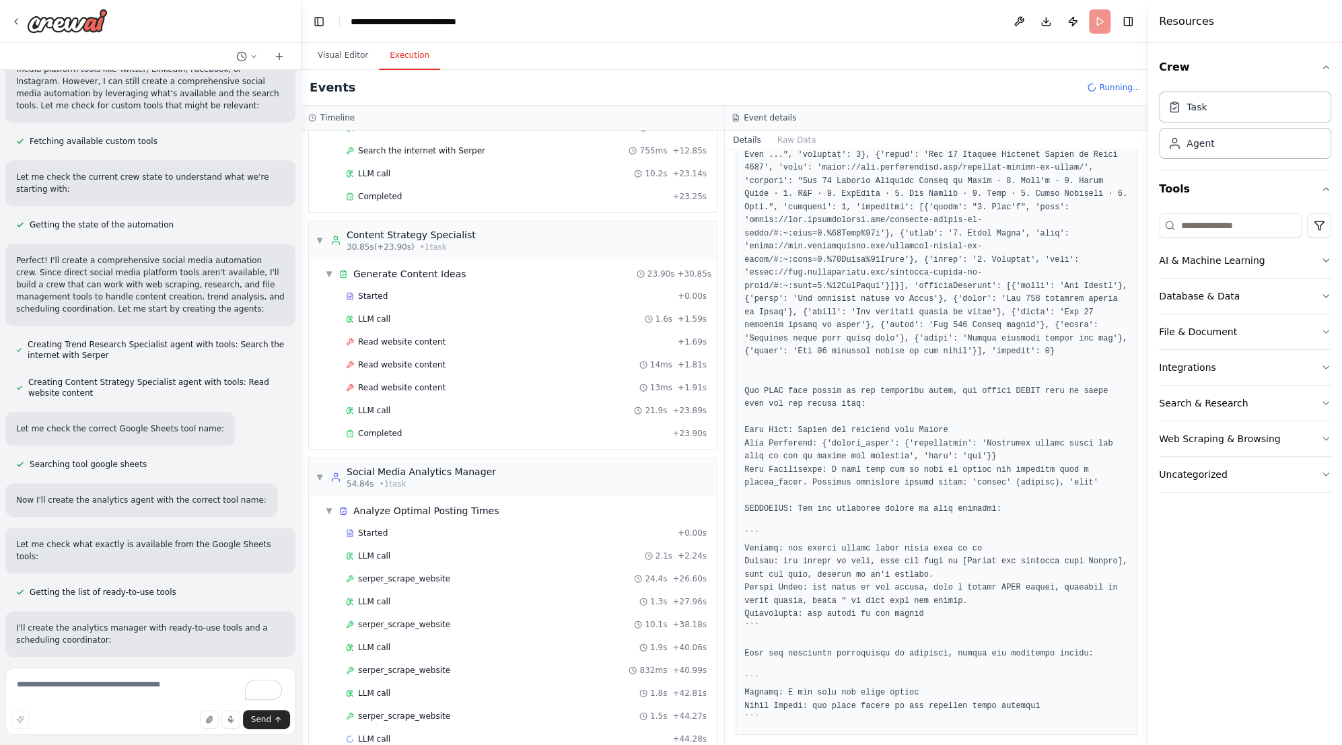
scroll to position [306, 0]
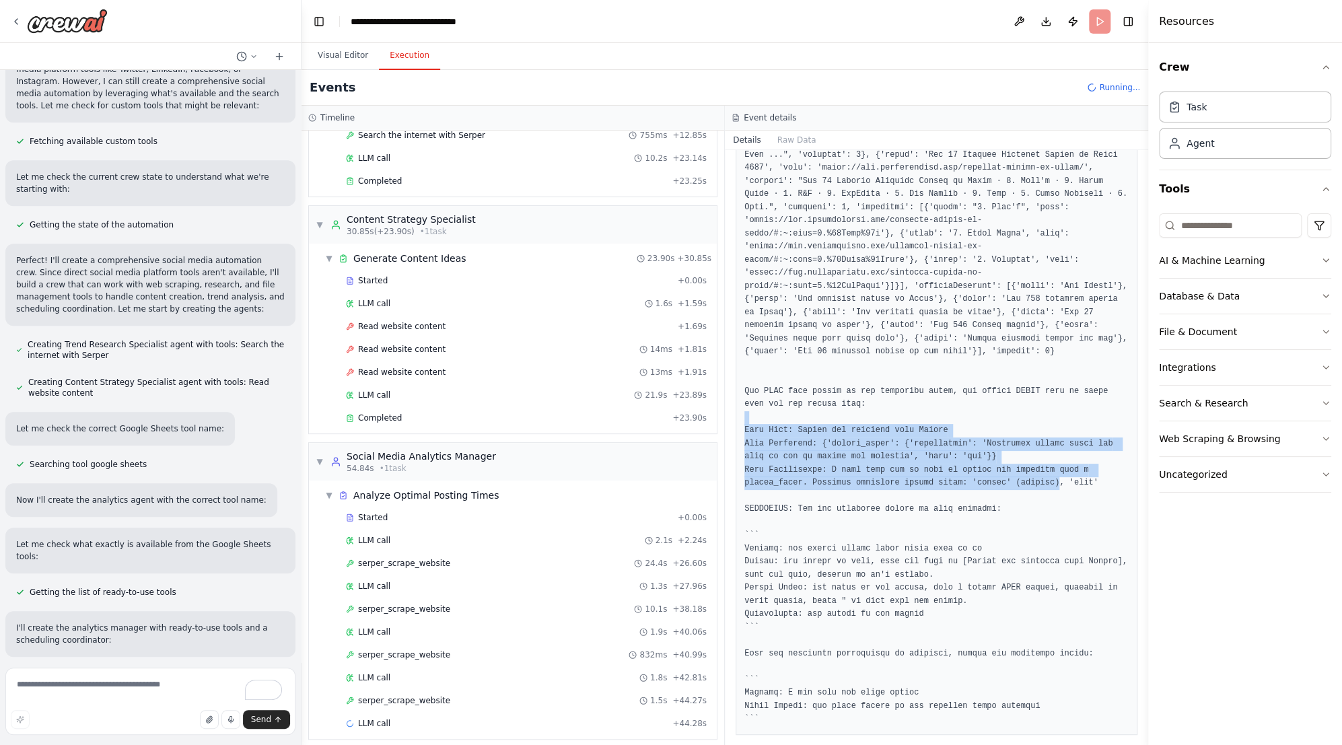
drag, startPoint x: 884, startPoint y: 372, endPoint x: 1032, endPoint y: 439, distance: 162.7
click at [1032, 439] on pre at bounding box center [937, 195] width 384 height 1064
drag, startPoint x: 1032, startPoint y: 439, endPoint x: 826, endPoint y: 449, distance: 206.2
click at [826, 449] on pre at bounding box center [937, 195] width 384 height 1064
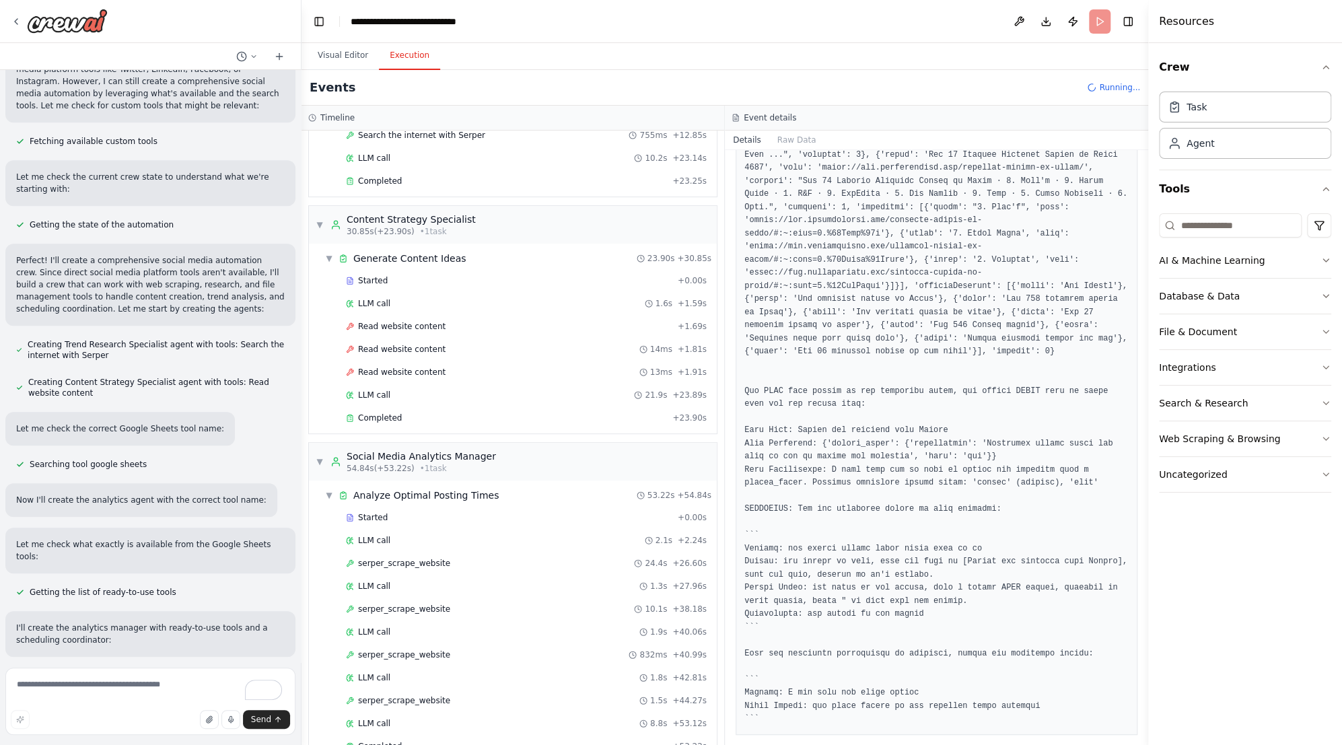
click at [819, 465] on pre at bounding box center [937, 195] width 384 height 1064
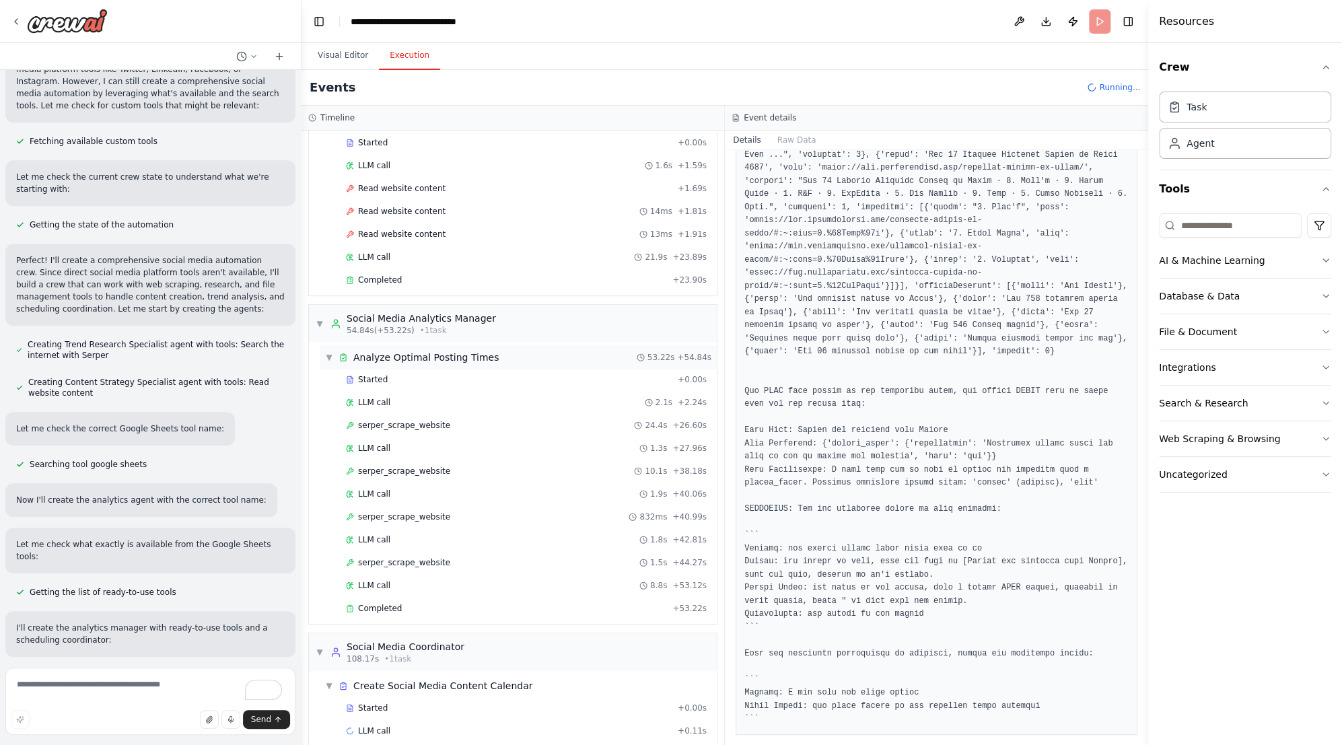
scroll to position [450, 0]
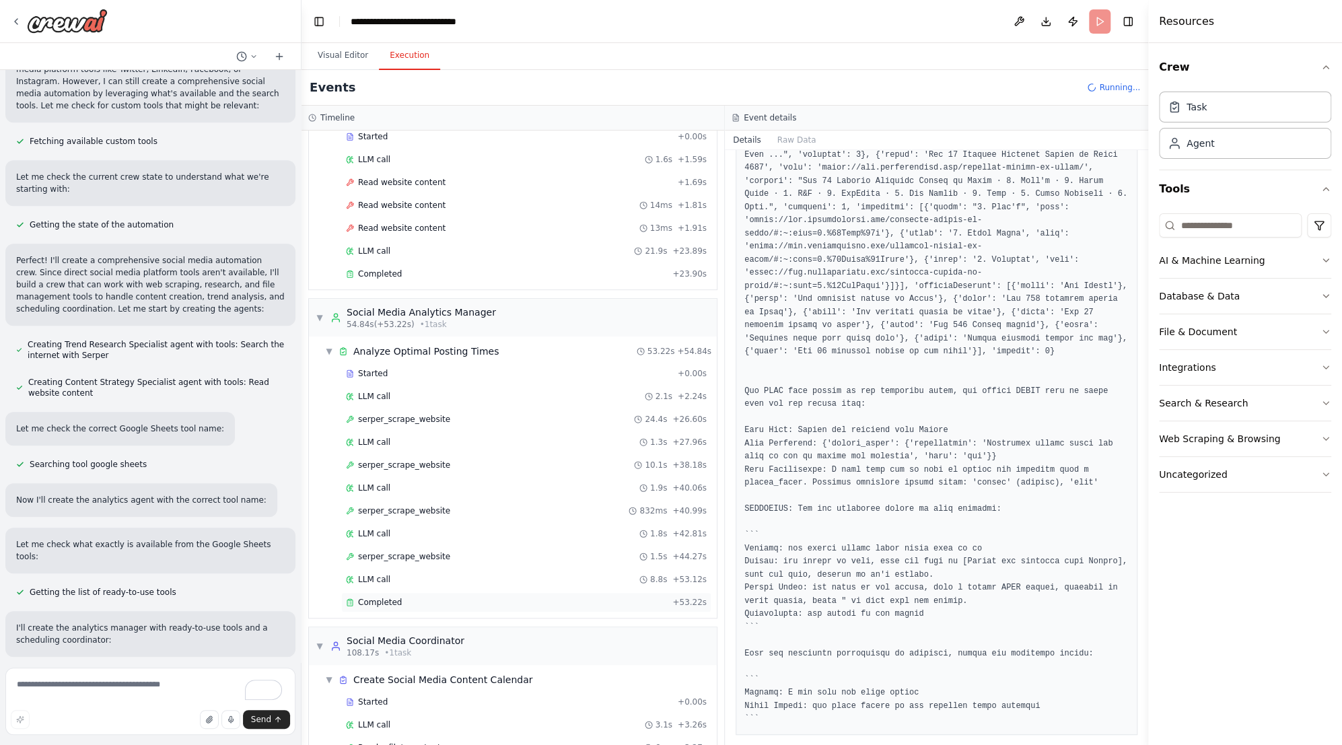
click at [453, 597] on div "Completed" at bounding box center [506, 602] width 321 height 11
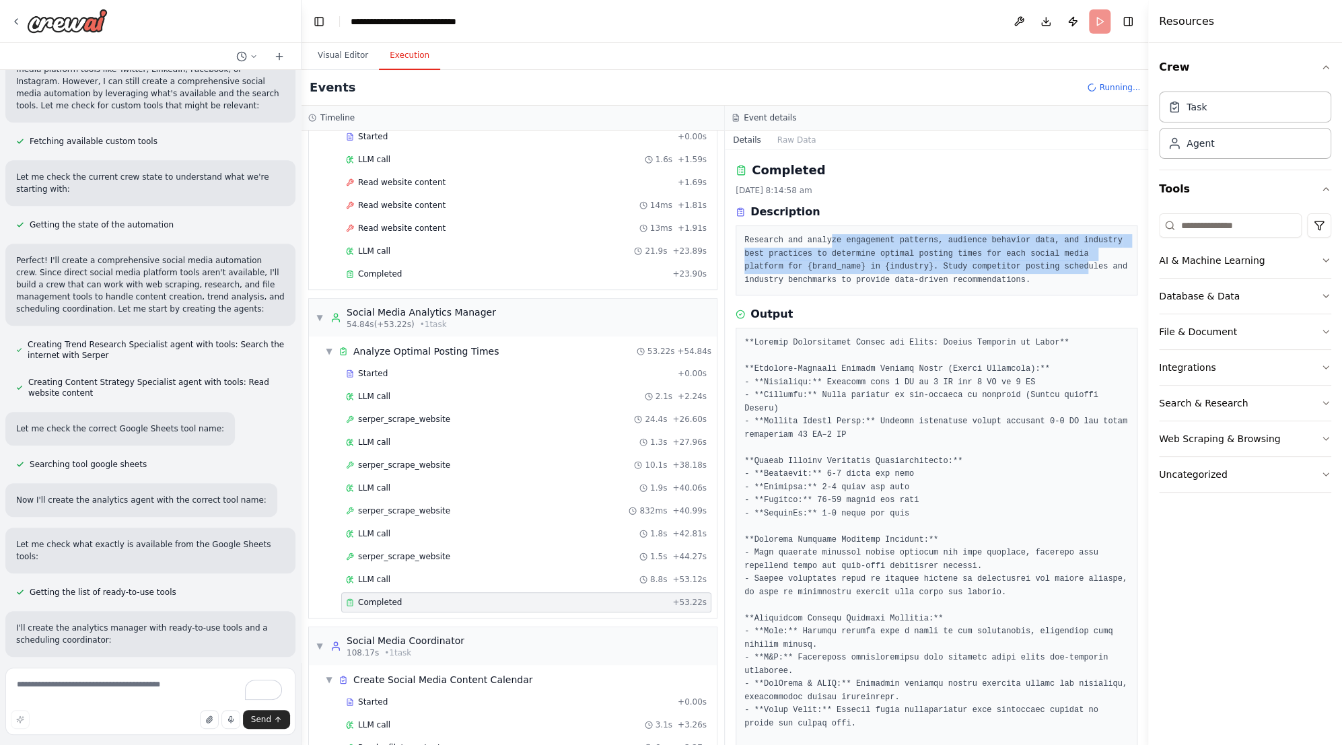
drag, startPoint x: 825, startPoint y: 244, endPoint x: 1003, endPoint y: 268, distance: 180.0
click at [1003, 268] on pre "Research and analyze engagement patterns, audience behavior data, and industry …" at bounding box center [937, 260] width 384 height 53
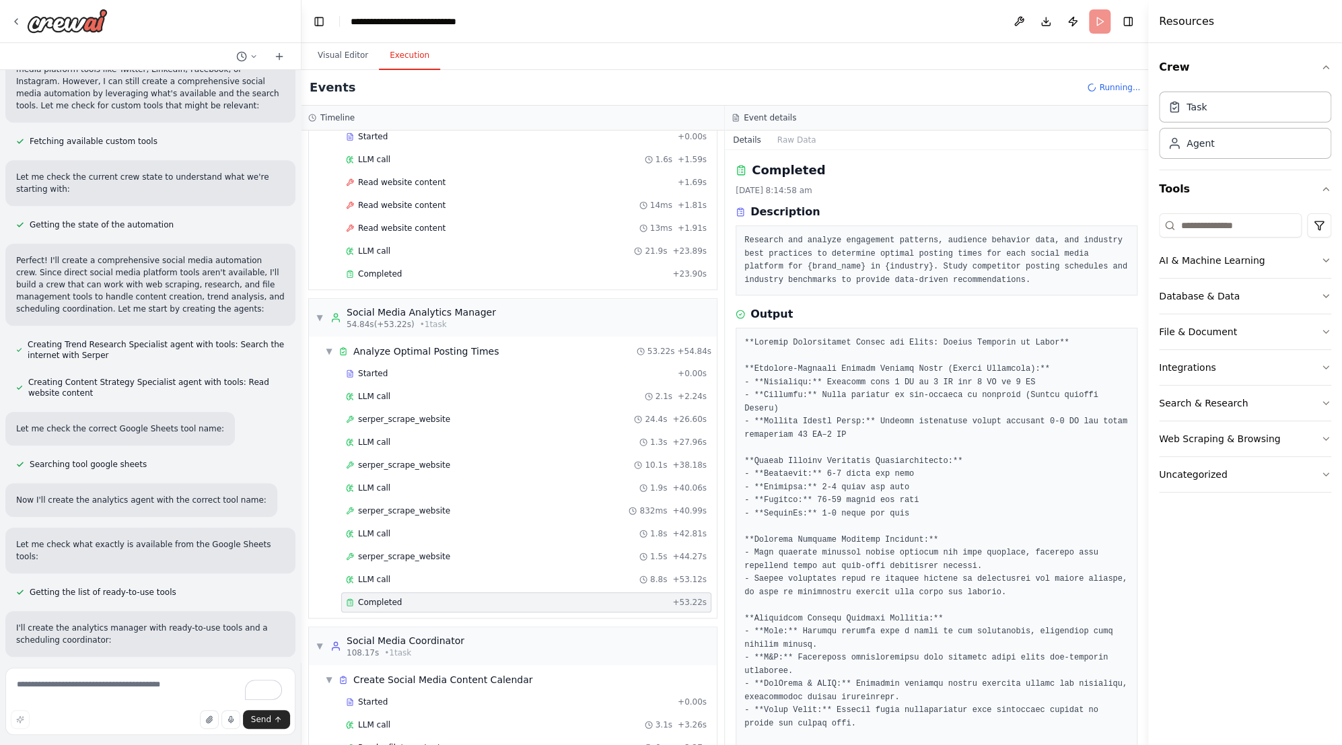
click at [823, 406] on pre at bounding box center [937, 639] width 384 height 604
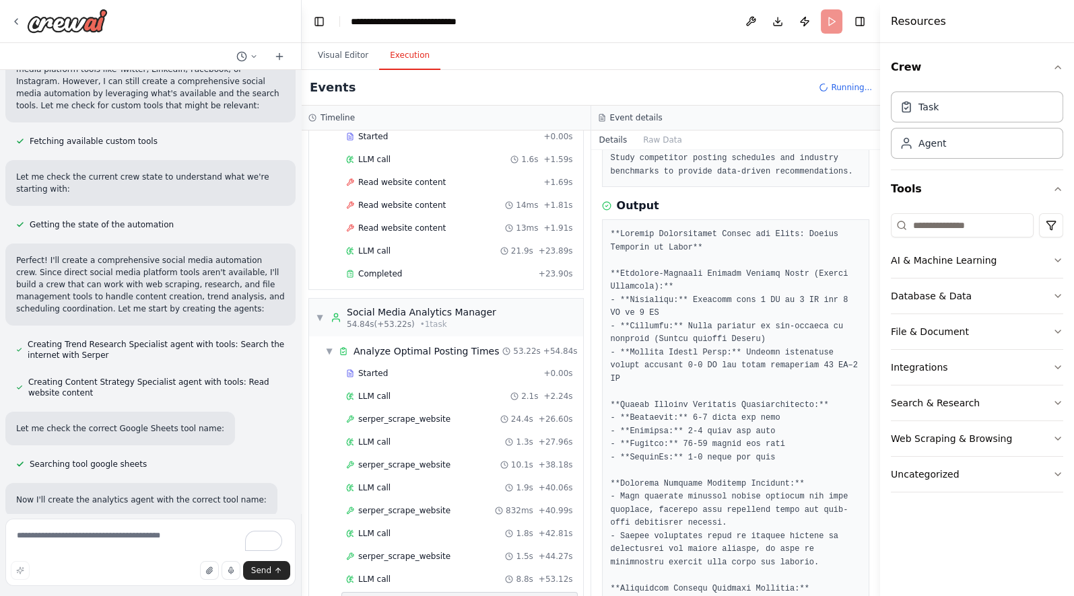
scroll to position [135, 0]
click at [316, 27] on button "Toggle Left Sidebar" at bounding box center [319, 21] width 19 height 19
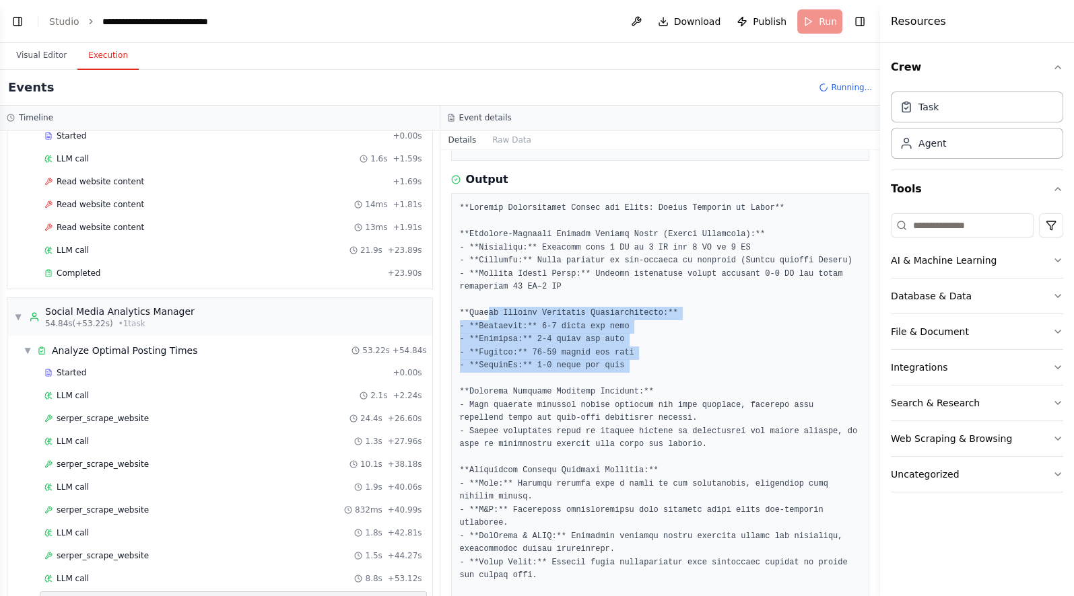
drag, startPoint x: 487, startPoint y: 314, endPoint x: 663, endPoint y: 373, distance: 185.8
click at [663, 373] on pre at bounding box center [660, 497] width 401 height 591
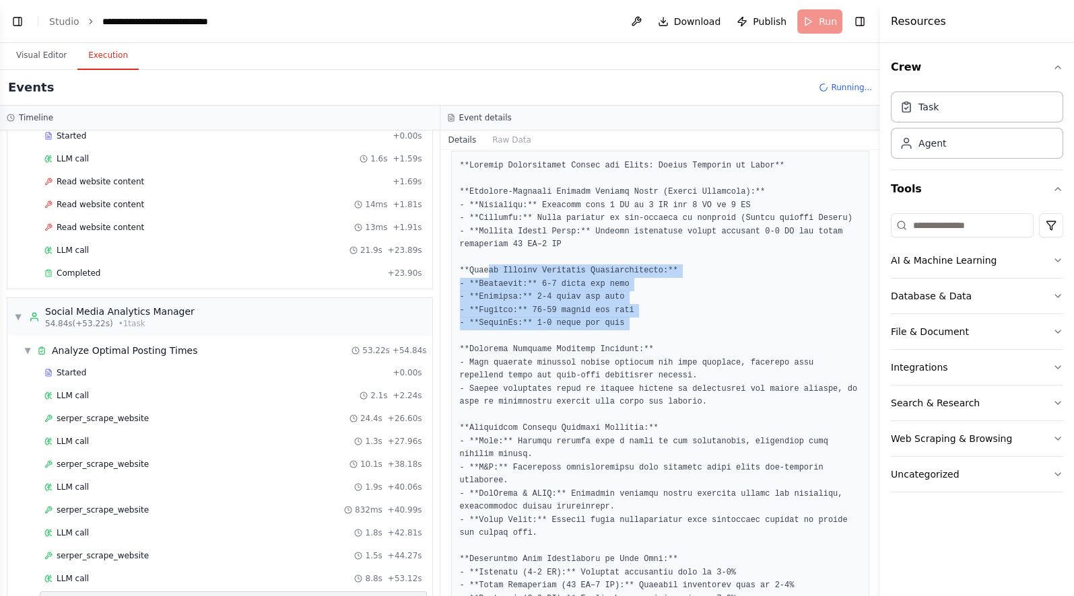
scroll to position [296, 0]
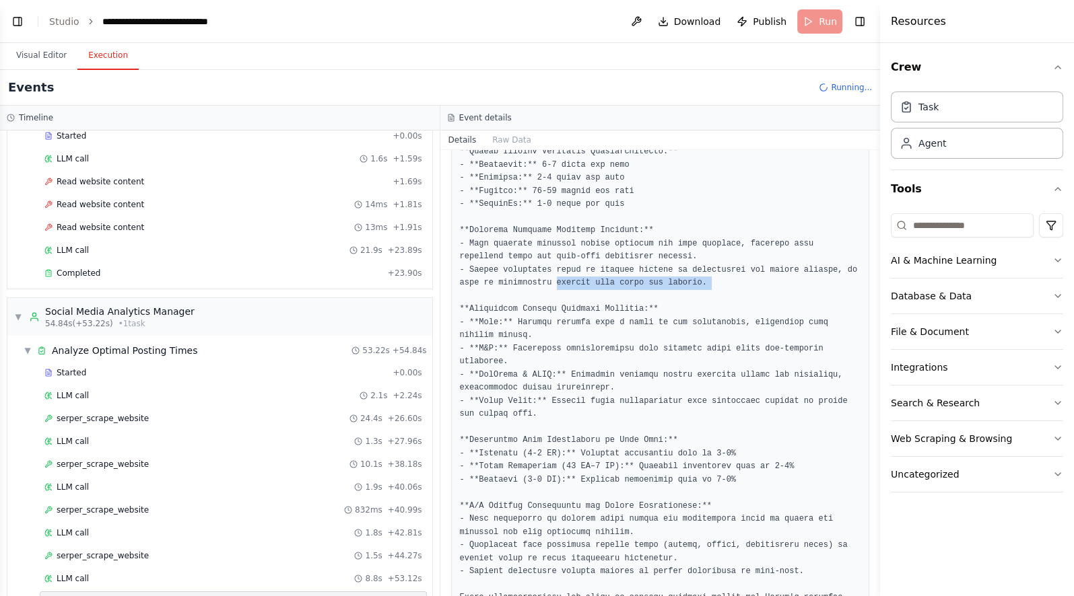
drag, startPoint x: 526, startPoint y: 279, endPoint x: 570, endPoint y: 293, distance: 45.3
click at [570, 293] on pre at bounding box center [660, 335] width 401 height 591
drag, startPoint x: 570, startPoint y: 293, endPoint x: 568, endPoint y: 316, distance: 23.6
click at [568, 316] on pre at bounding box center [660, 335] width 401 height 591
drag, startPoint x: 568, startPoint y: 316, endPoint x: 516, endPoint y: 320, distance: 52.0
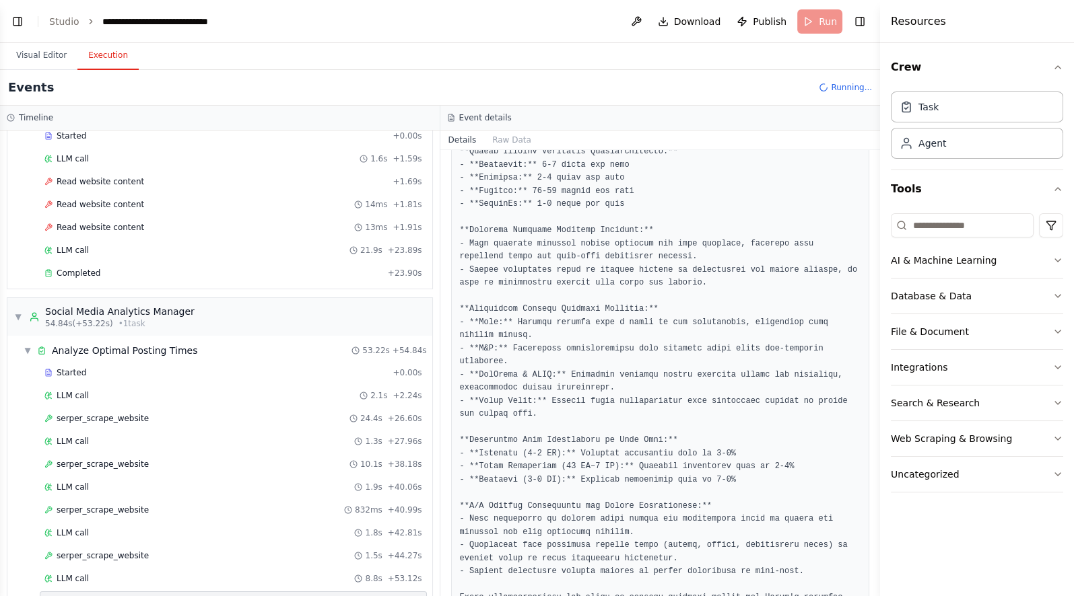
click at [516, 320] on pre at bounding box center [660, 335] width 401 height 591
click at [497, 328] on pre at bounding box center [660, 335] width 401 height 591
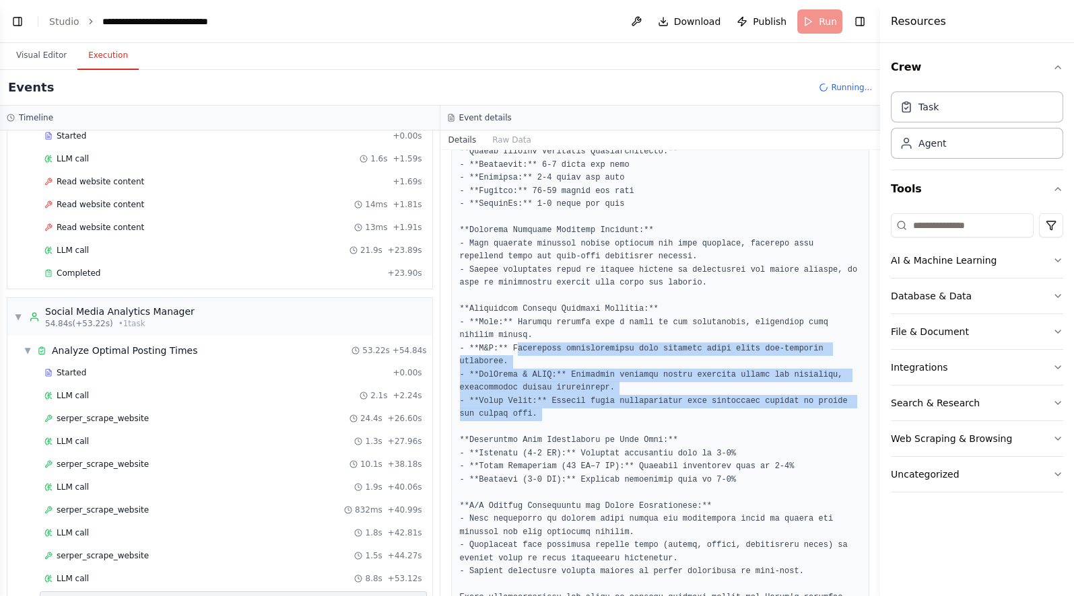
drag, startPoint x: 511, startPoint y: 344, endPoint x: 568, endPoint y: 415, distance: 90.9
click at [568, 415] on pre at bounding box center [660, 335] width 401 height 591
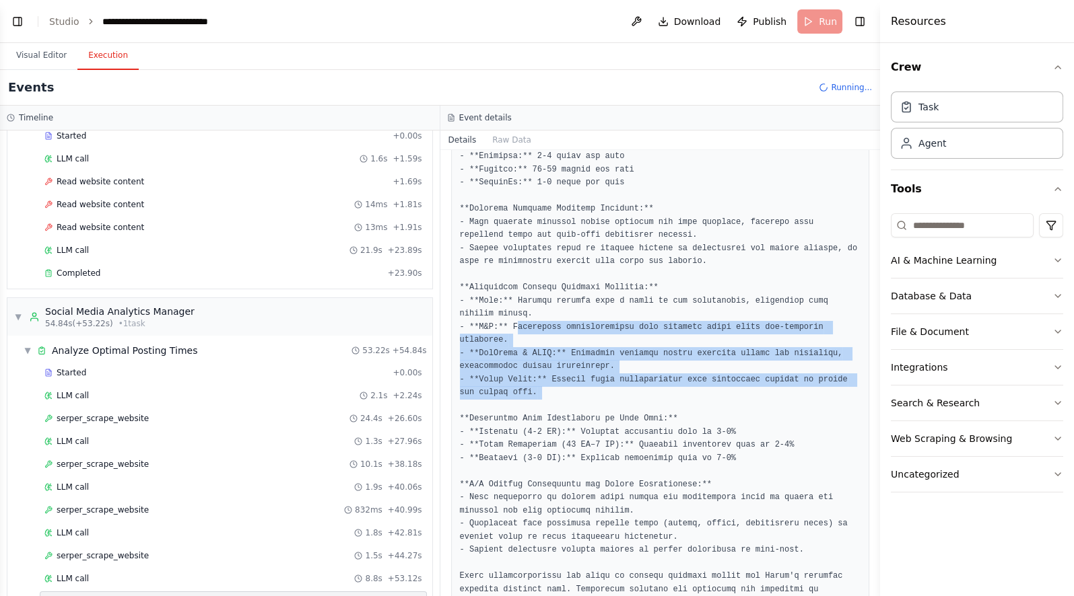
scroll to position [346, 0]
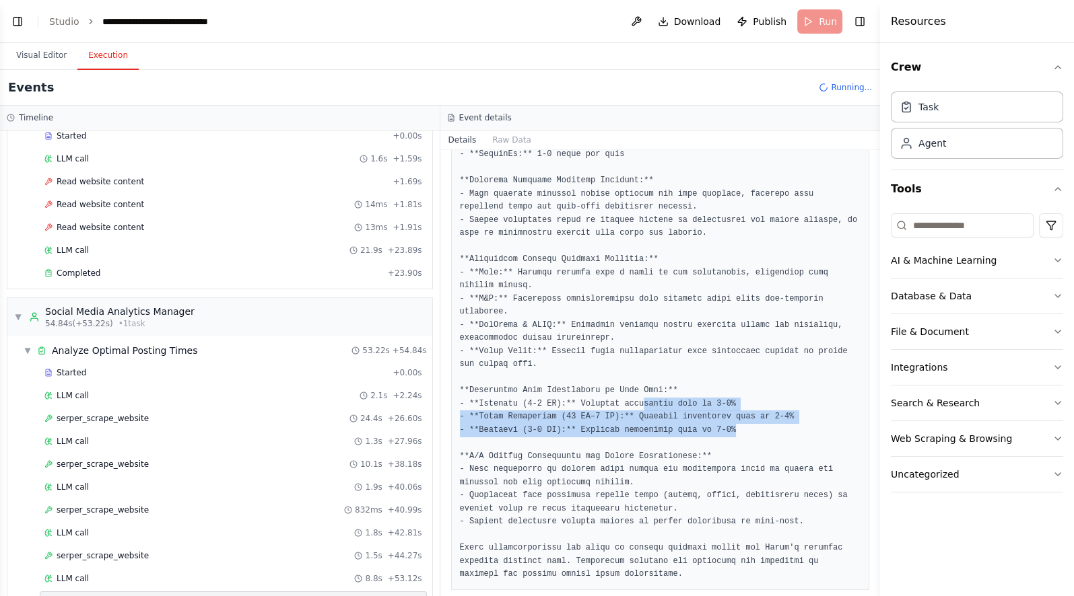
drag, startPoint x: 638, startPoint y: 393, endPoint x: 720, endPoint y: 420, distance: 87.1
click at [720, 420] on pre at bounding box center [660, 286] width 401 height 591
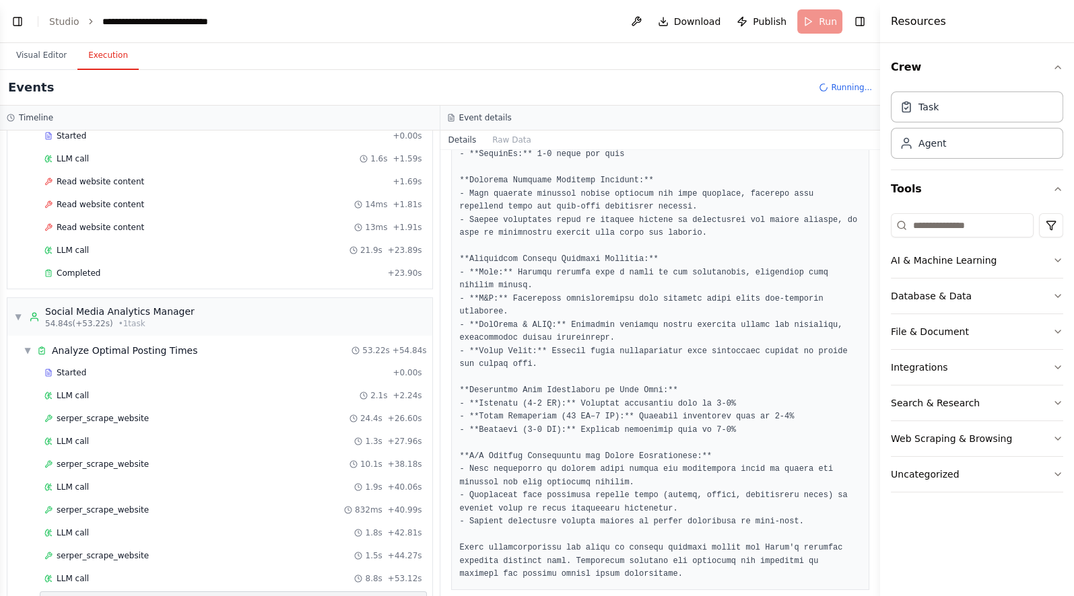
drag, startPoint x: 720, startPoint y: 420, endPoint x: 594, endPoint y: 434, distance: 127.3
click at [595, 433] on pre at bounding box center [660, 286] width 401 height 591
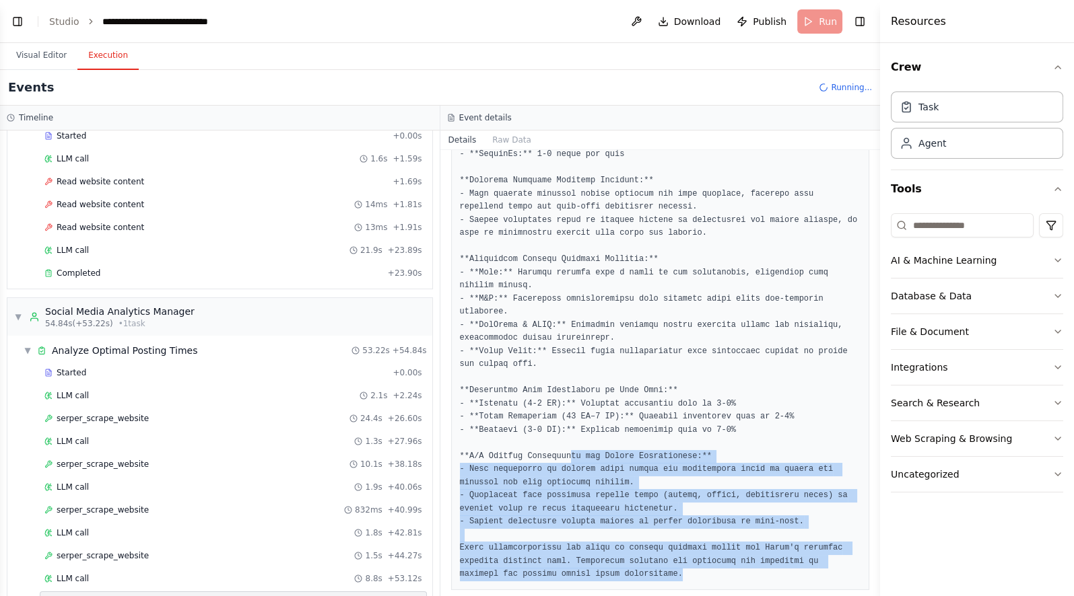
drag, startPoint x: 561, startPoint y: 442, endPoint x: 727, endPoint y: 564, distance: 206.5
click at [727, 564] on pre at bounding box center [660, 286] width 401 height 591
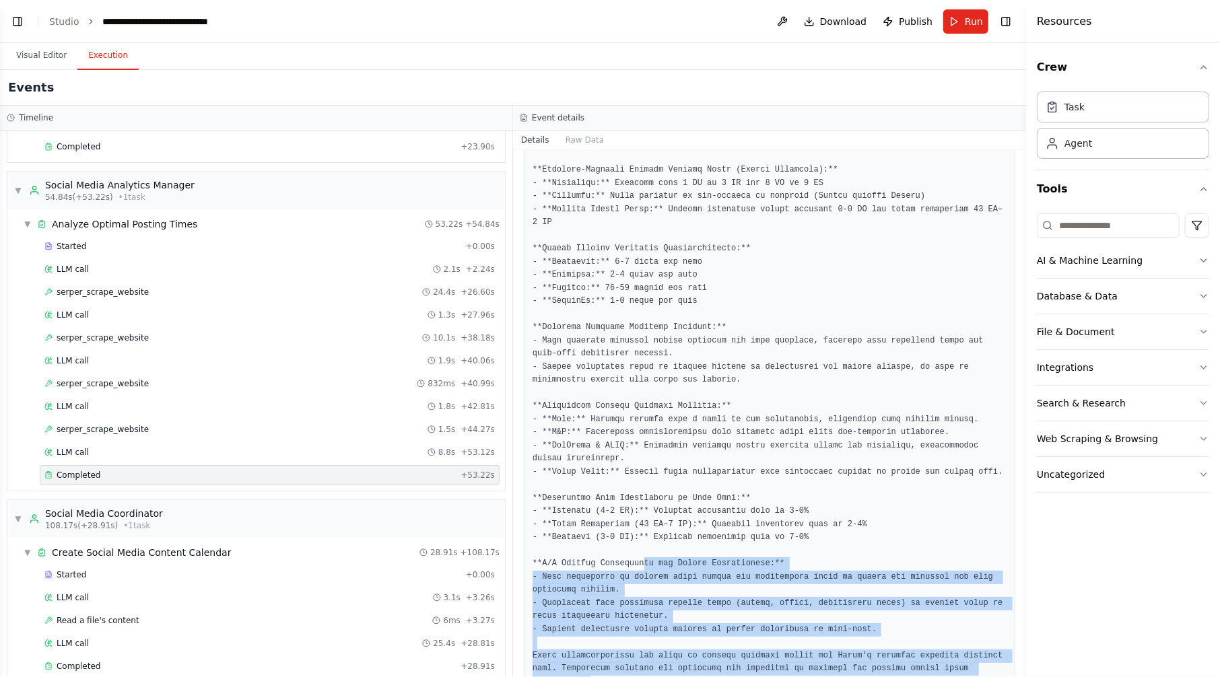
scroll to position [582, 0]
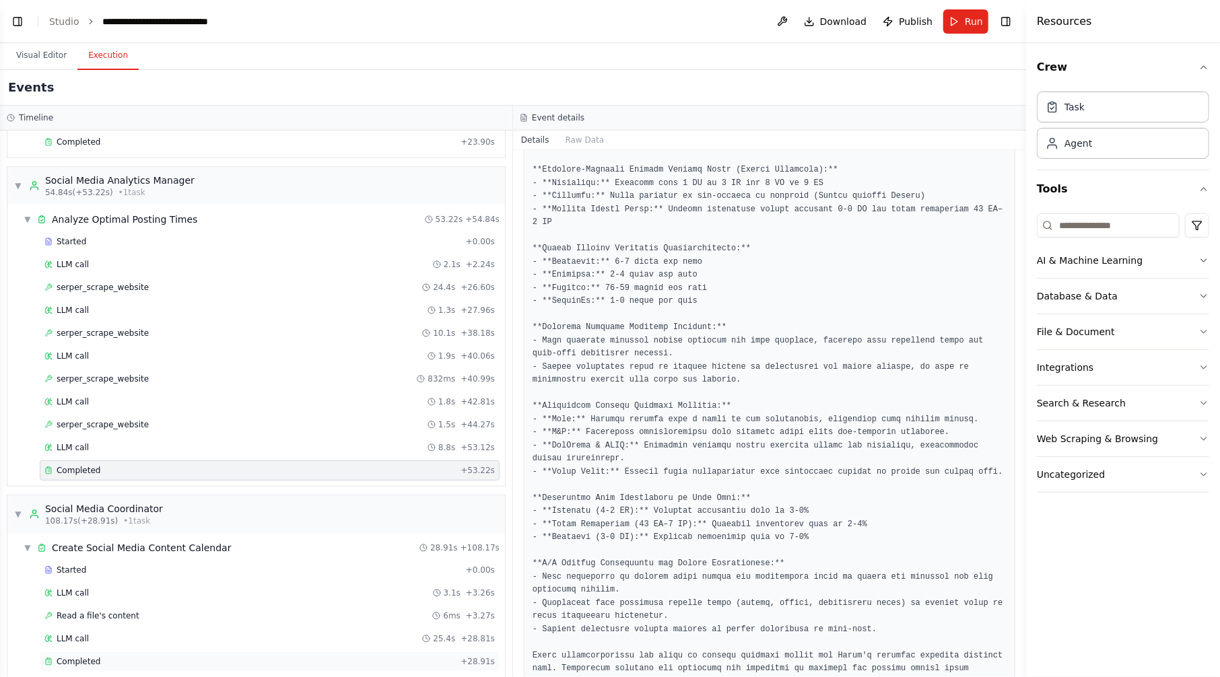
click at [174, 656] on div "Completed" at bounding box center [249, 661] width 411 height 11
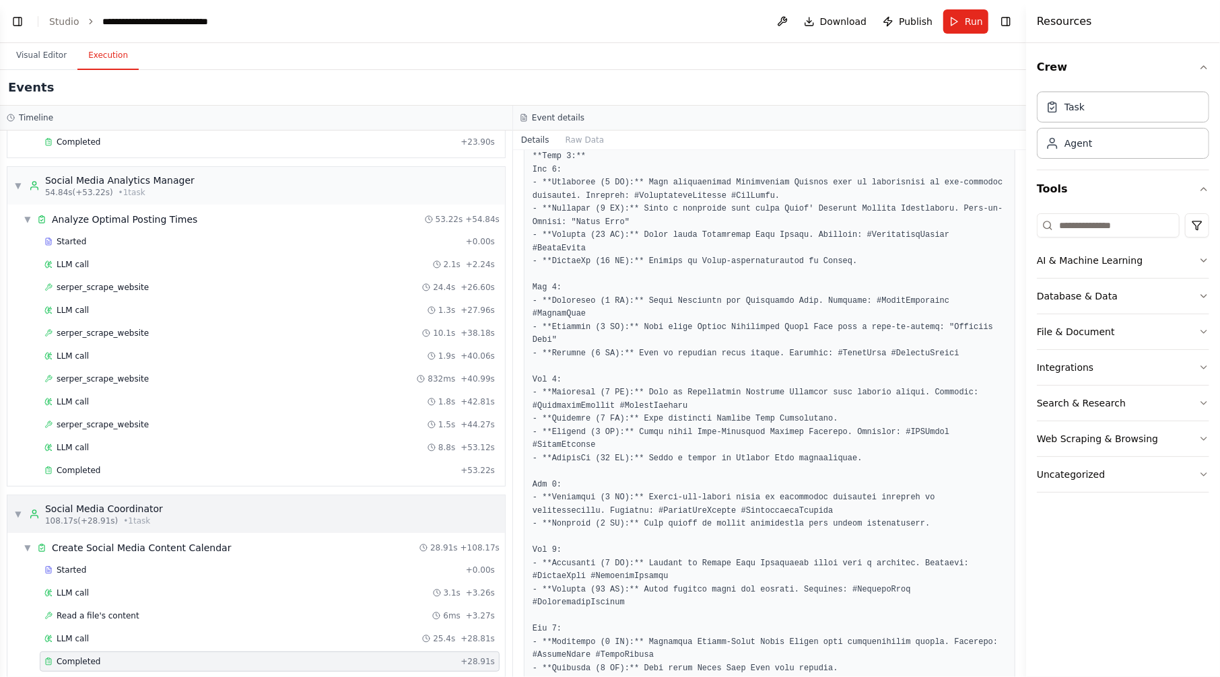
click at [15, 509] on span "▼" at bounding box center [18, 514] width 8 height 11
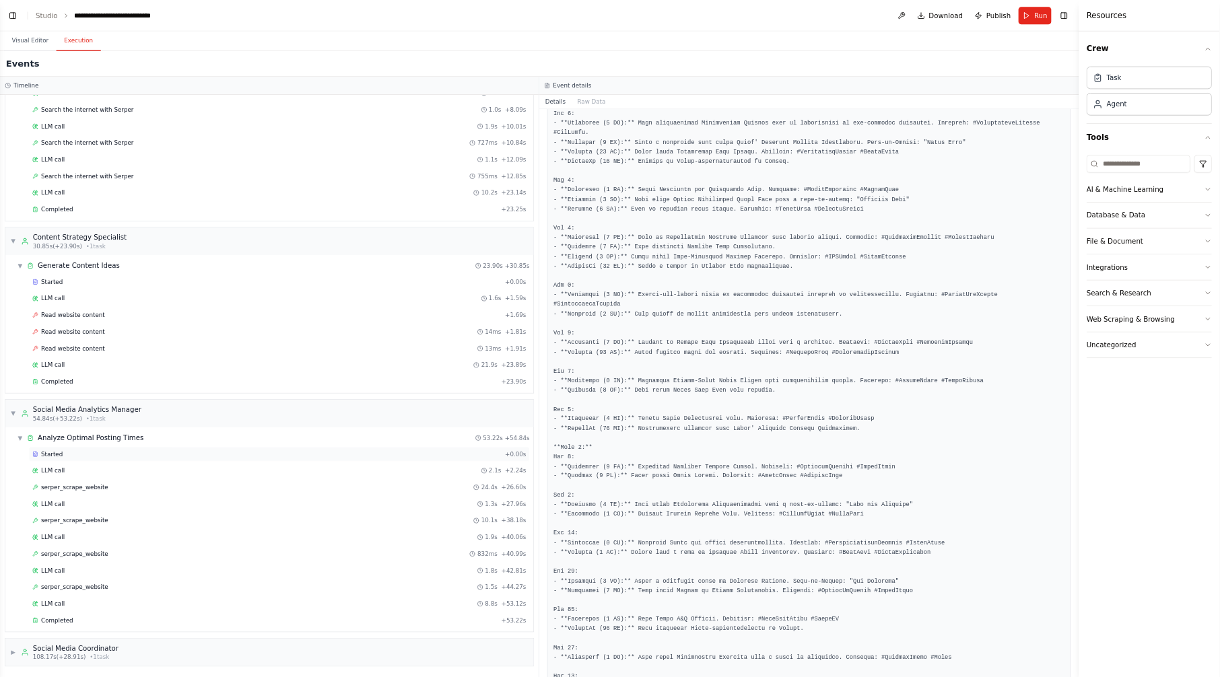
scroll to position [0, 0]
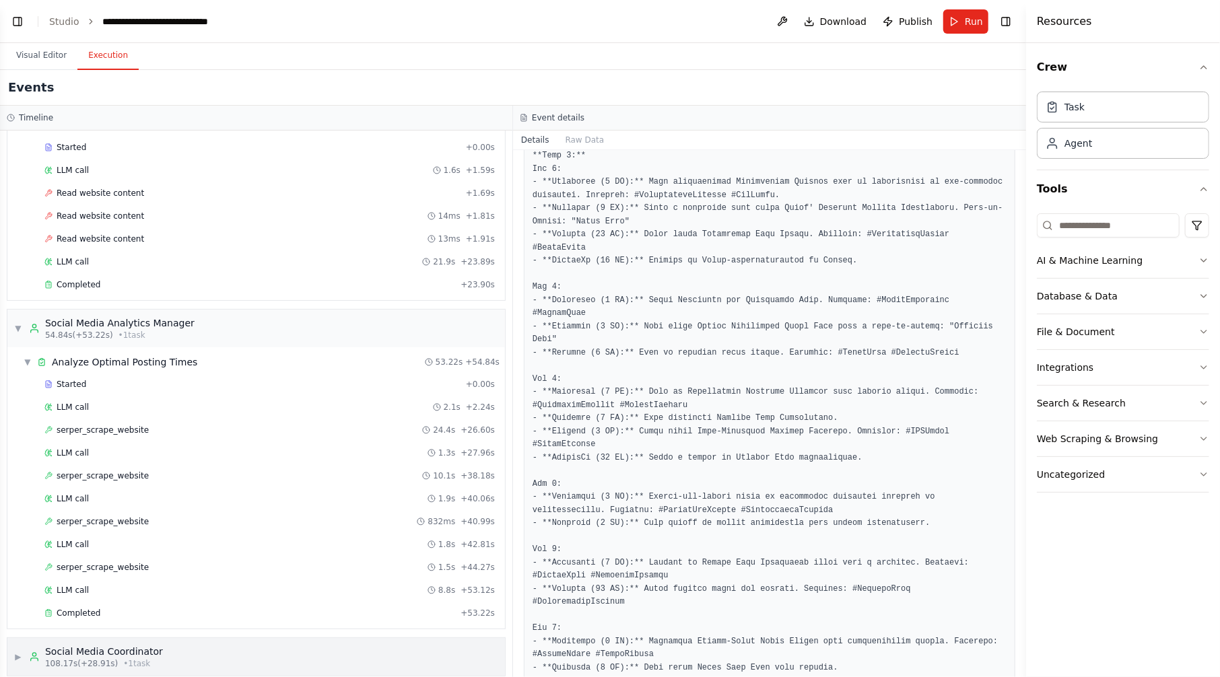
click at [66, 658] on span "108.17s (+28.91s)" at bounding box center [81, 663] width 73 height 11
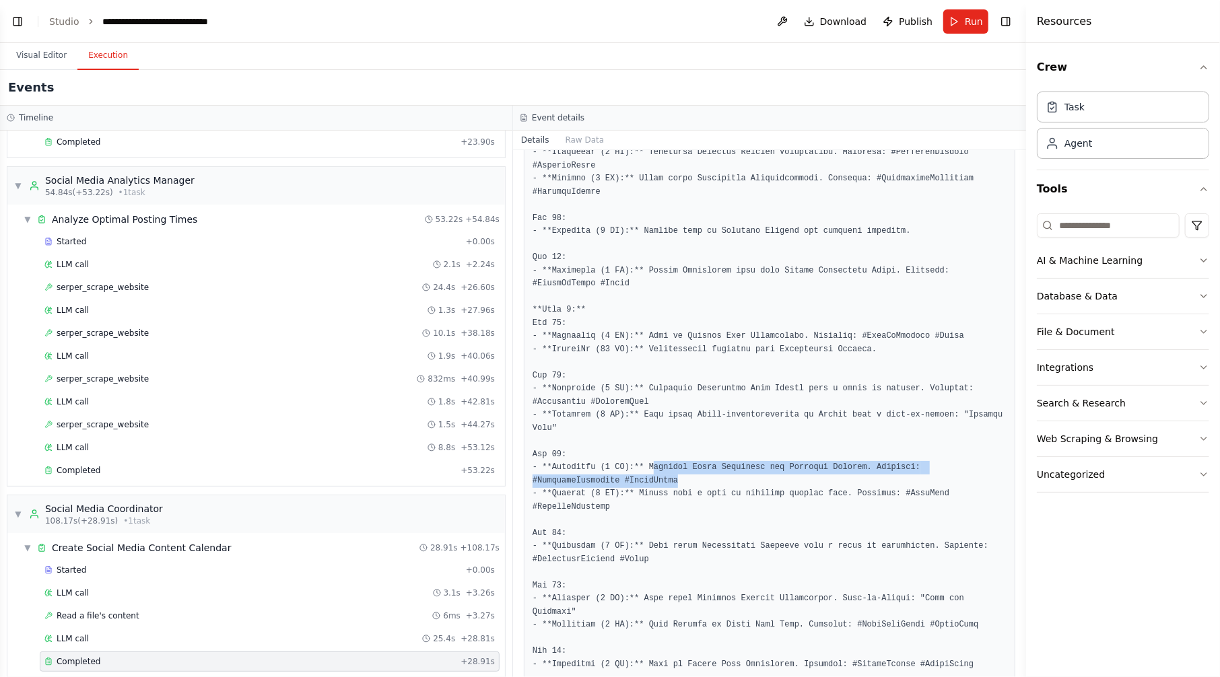
drag, startPoint x: 681, startPoint y: 321, endPoint x: 644, endPoint y: 305, distance: 39.8
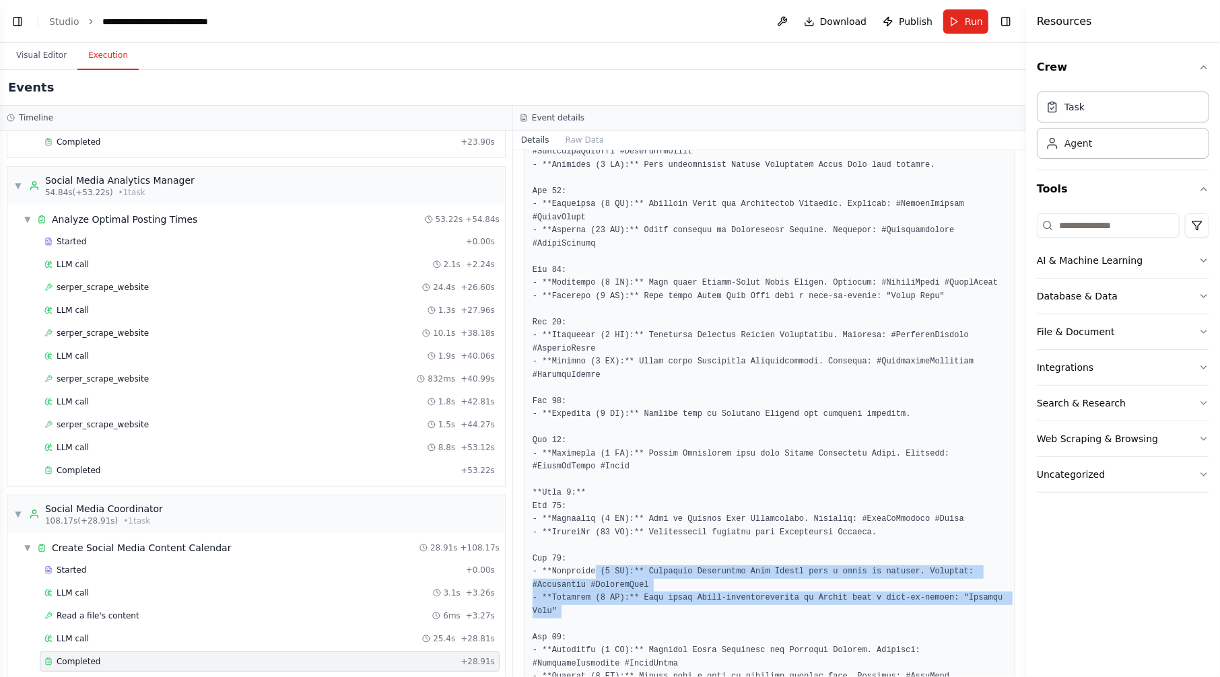
drag, startPoint x: 590, startPoint y: 432, endPoint x: 937, endPoint y: 472, distance: 349.7
click at [937, 472] on pre at bounding box center [770, 152] width 474 height 2324
